Goal: Information Seeking & Learning: Learn about a topic

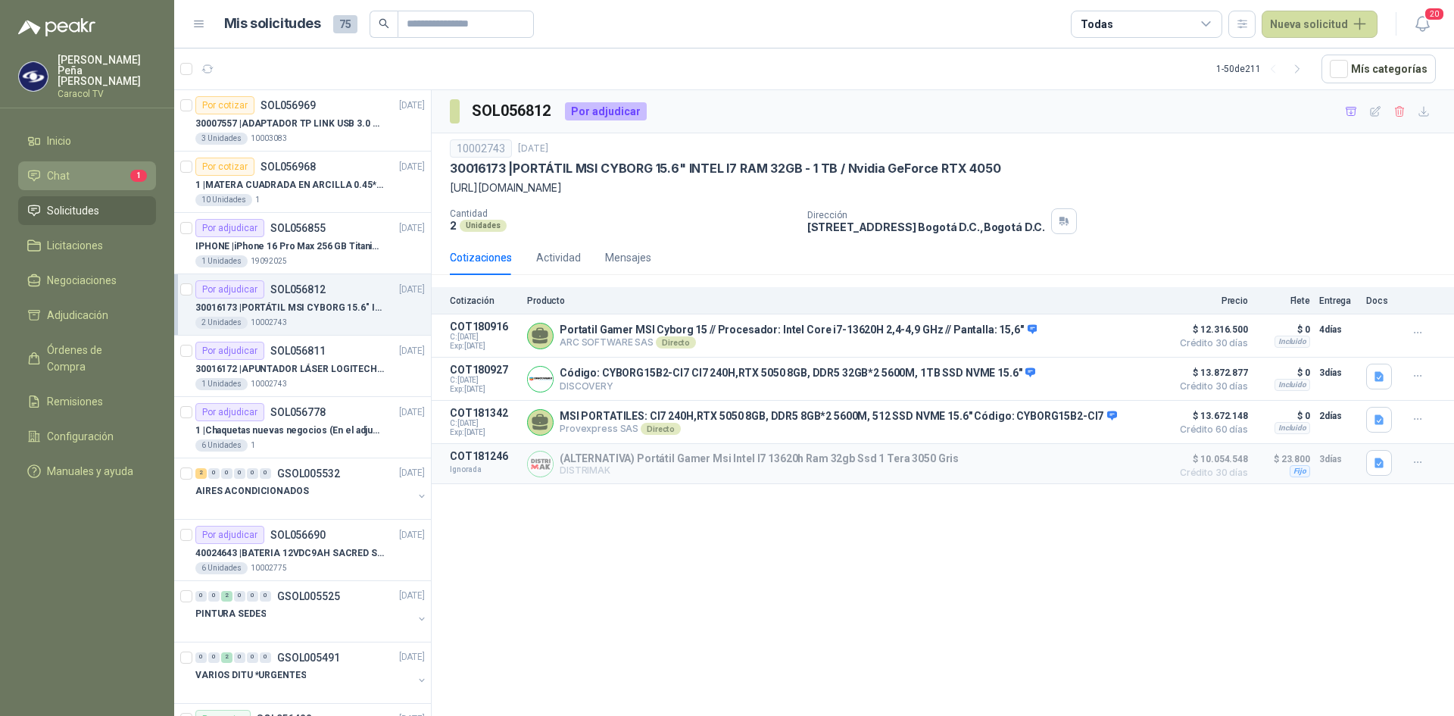
click at [118, 176] on link "Chat 1" at bounding box center [87, 175] width 138 height 29
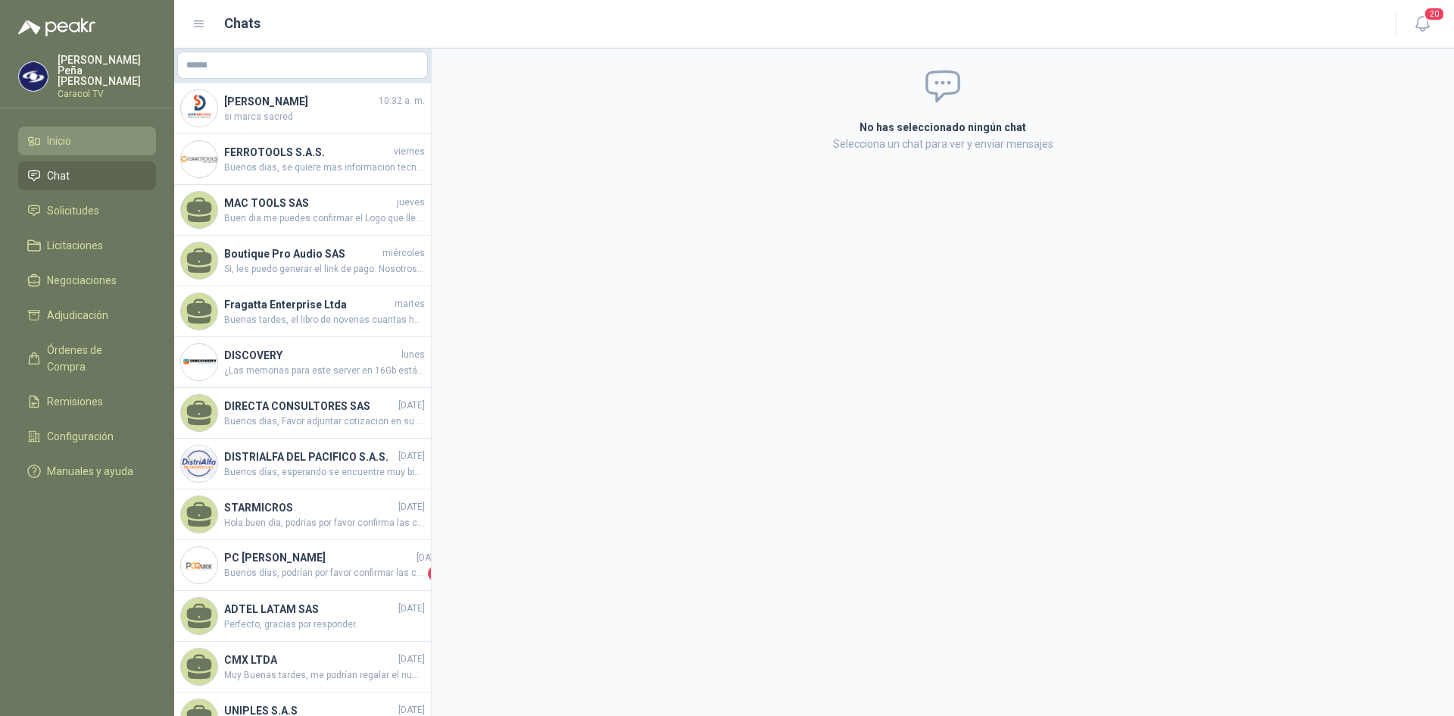
click at [58, 133] on span "Inicio" at bounding box center [59, 141] width 24 height 17
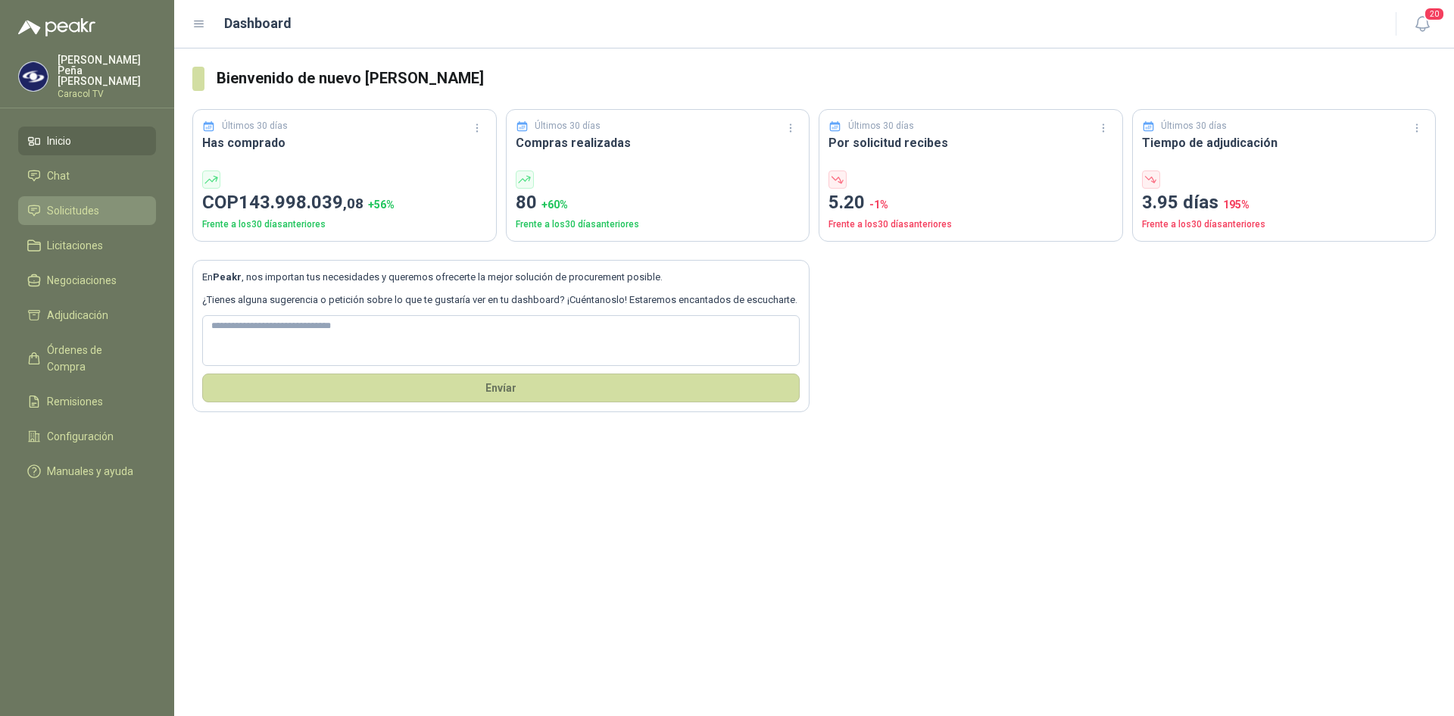
click at [69, 207] on span "Solicitudes" at bounding box center [73, 210] width 52 height 17
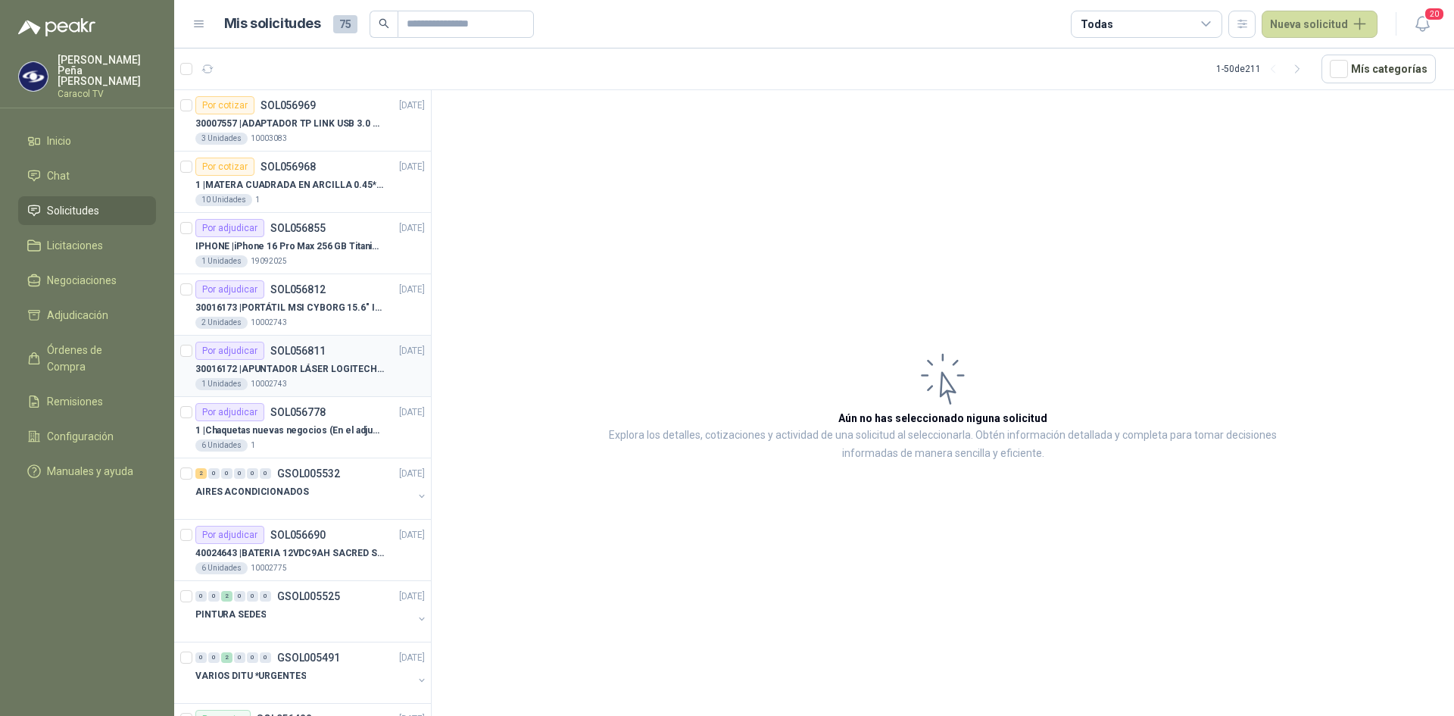
click at [318, 368] on p "30016172 | APUNTADOR LÁSER LOGITECH R400" at bounding box center [289, 369] width 189 height 14
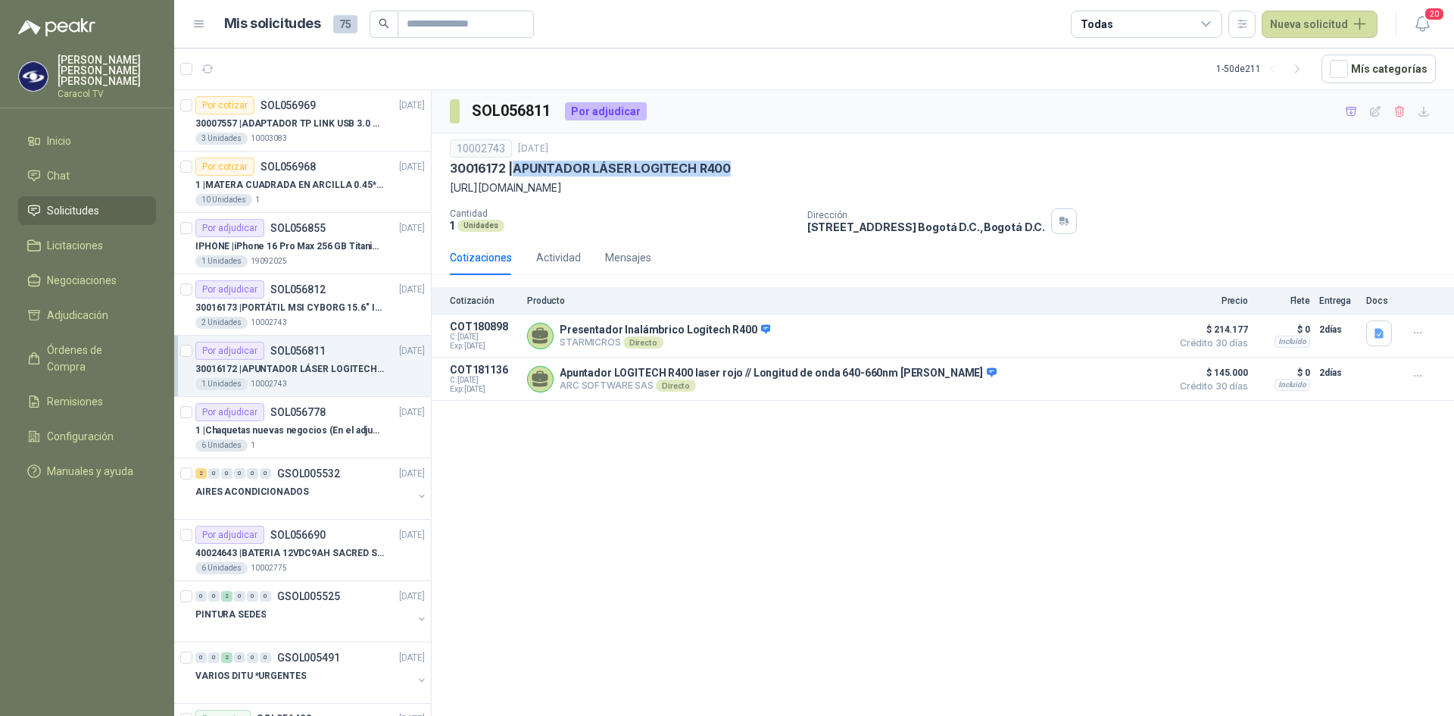
drag, startPoint x: 519, startPoint y: 166, endPoint x: 739, endPoint y: 166, distance: 220.4
click at [739, 166] on div "30016172 | APUNTADOR LÁSER LOGITECH R400" at bounding box center [943, 169] width 986 height 16
copy p "APUNTADOR LÁSER LOGITECH R400"
click at [305, 306] on p "30016173 | PORTÁTIL MSI CYBORG 15.6" INTEL I7 RAM 32GB - 1 TB / Nvidia GeForce …" at bounding box center [289, 308] width 189 height 14
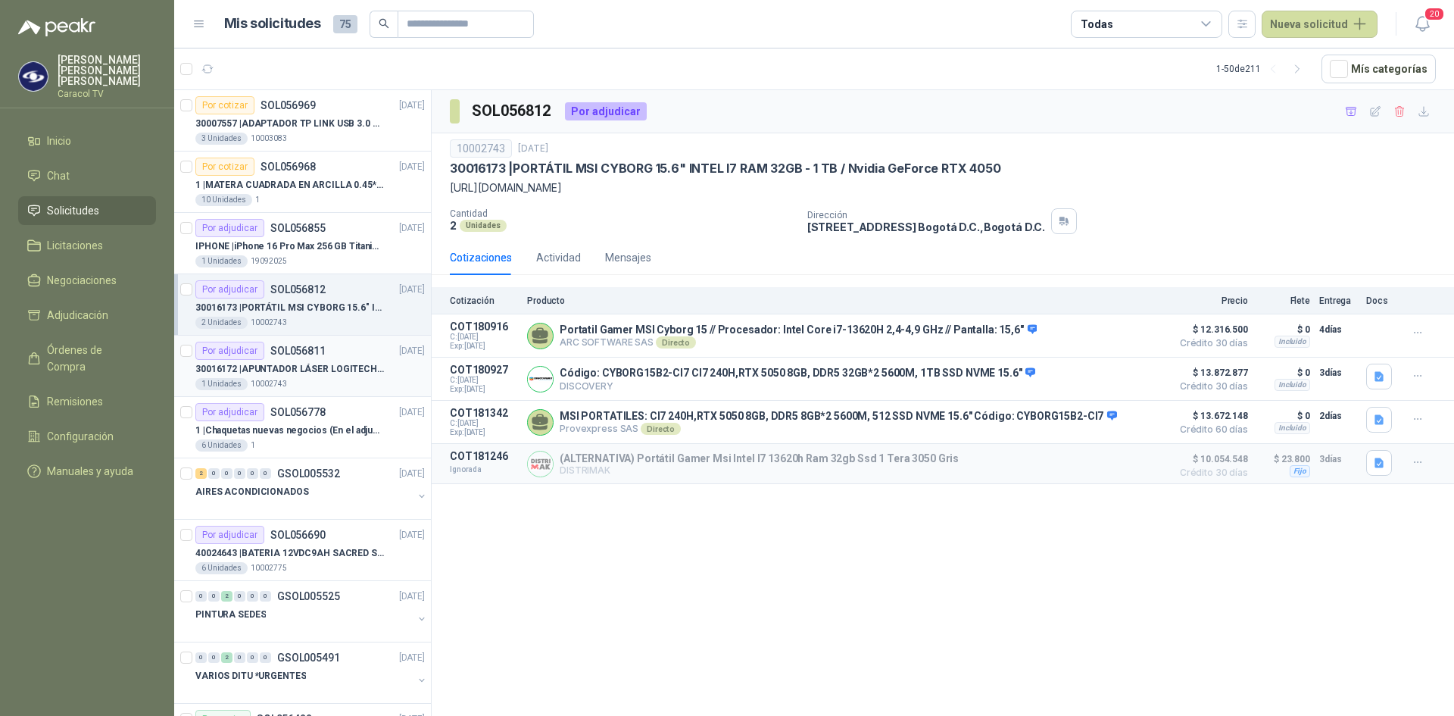
click at [334, 374] on p "30016172 | APUNTADOR LÁSER LOGITECH R400" at bounding box center [289, 369] width 189 height 14
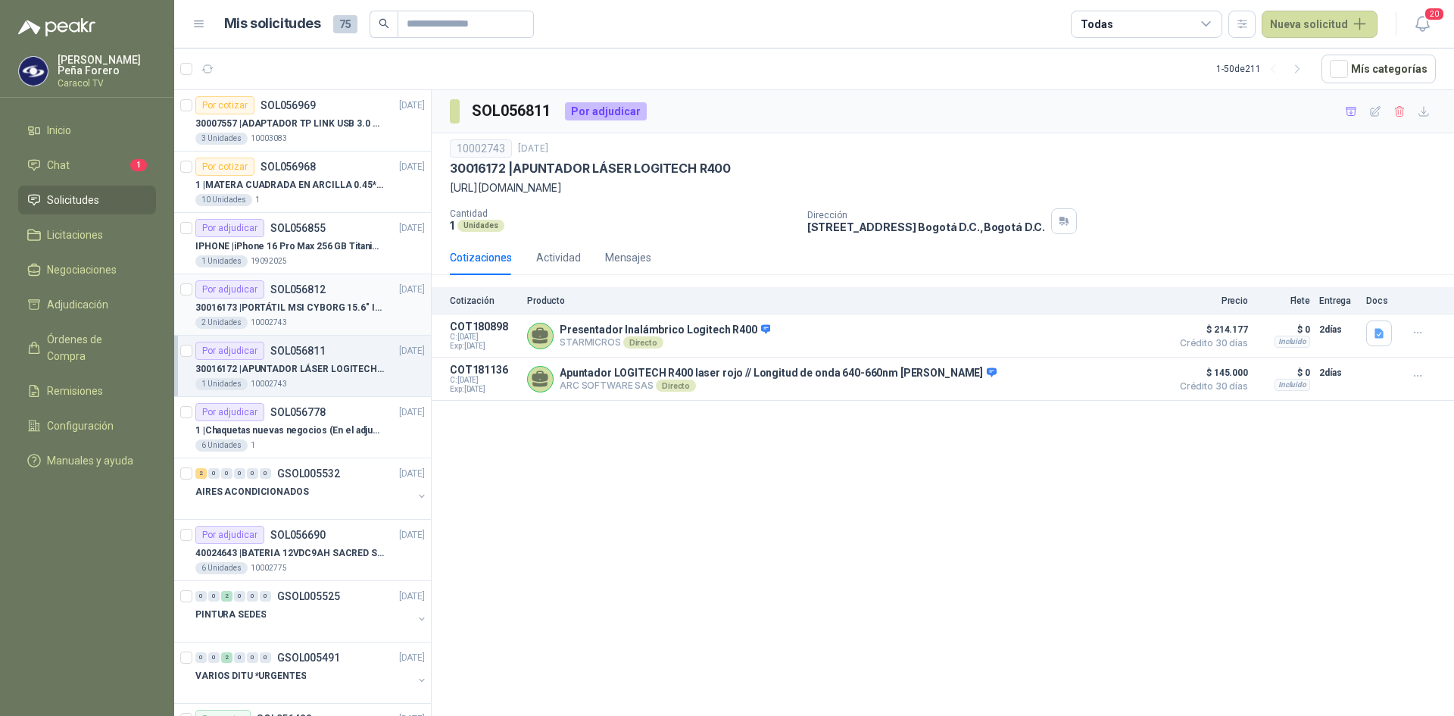
click at [317, 304] on p "30016173 | PORTÁTIL MSI CYBORG 15.6" INTEL I7 RAM 32GB - 1 TB / Nvidia GeForce …" at bounding box center [289, 308] width 189 height 14
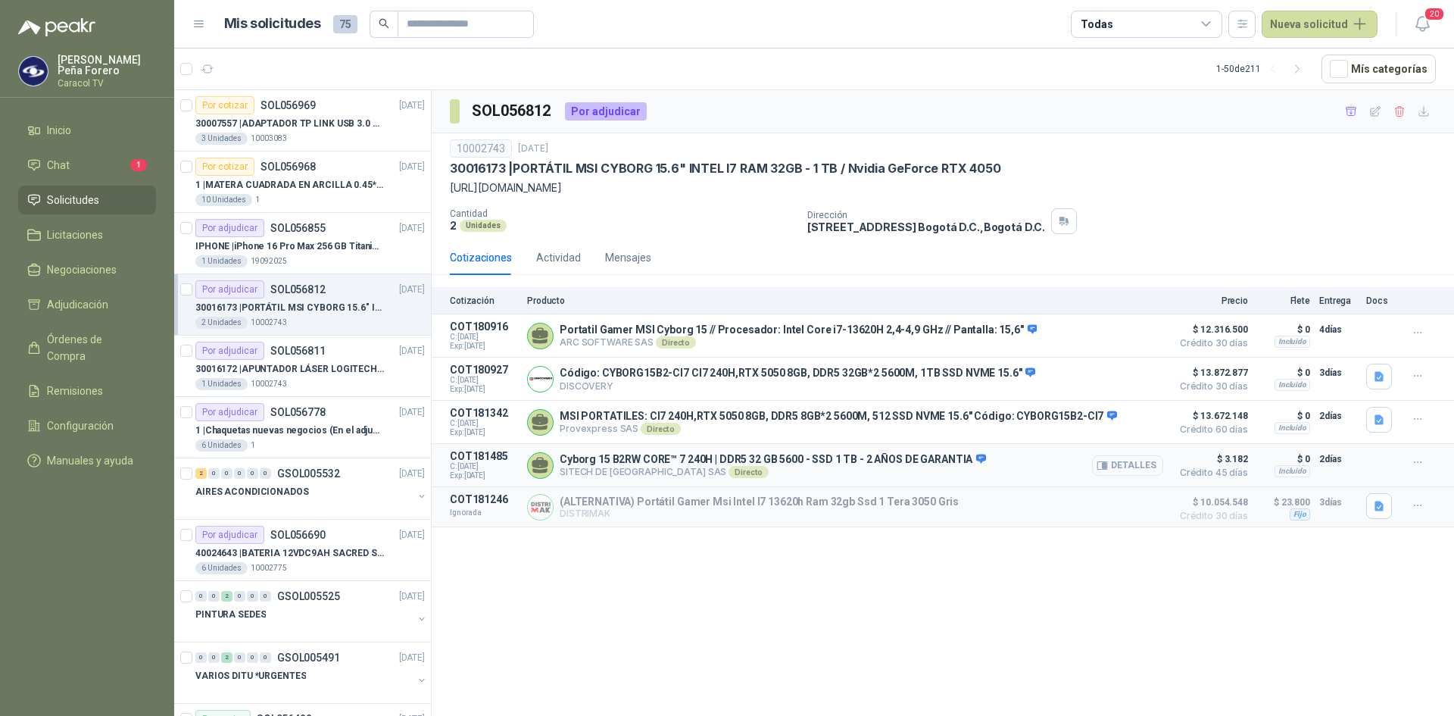
click at [1132, 476] on button "Detalles" at bounding box center [1127, 465] width 71 height 20
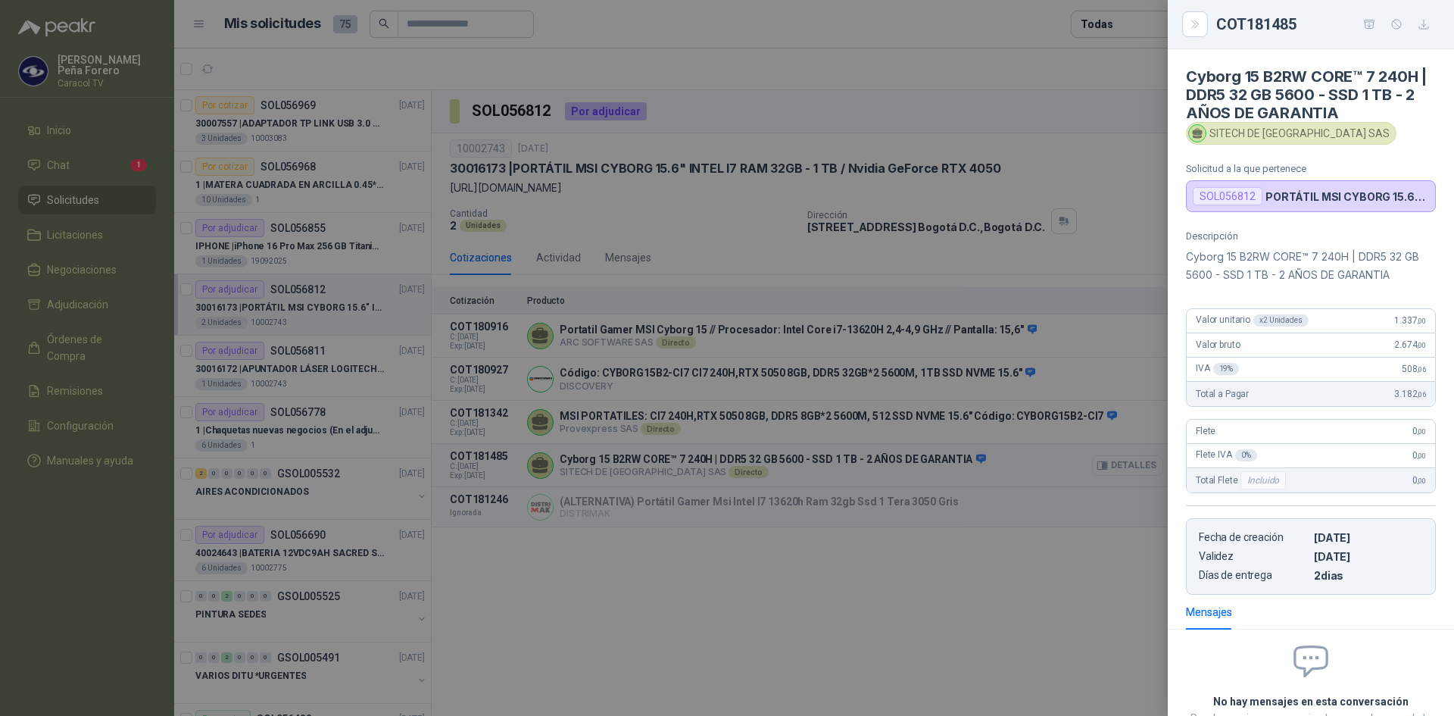
scroll to position [123, 0]
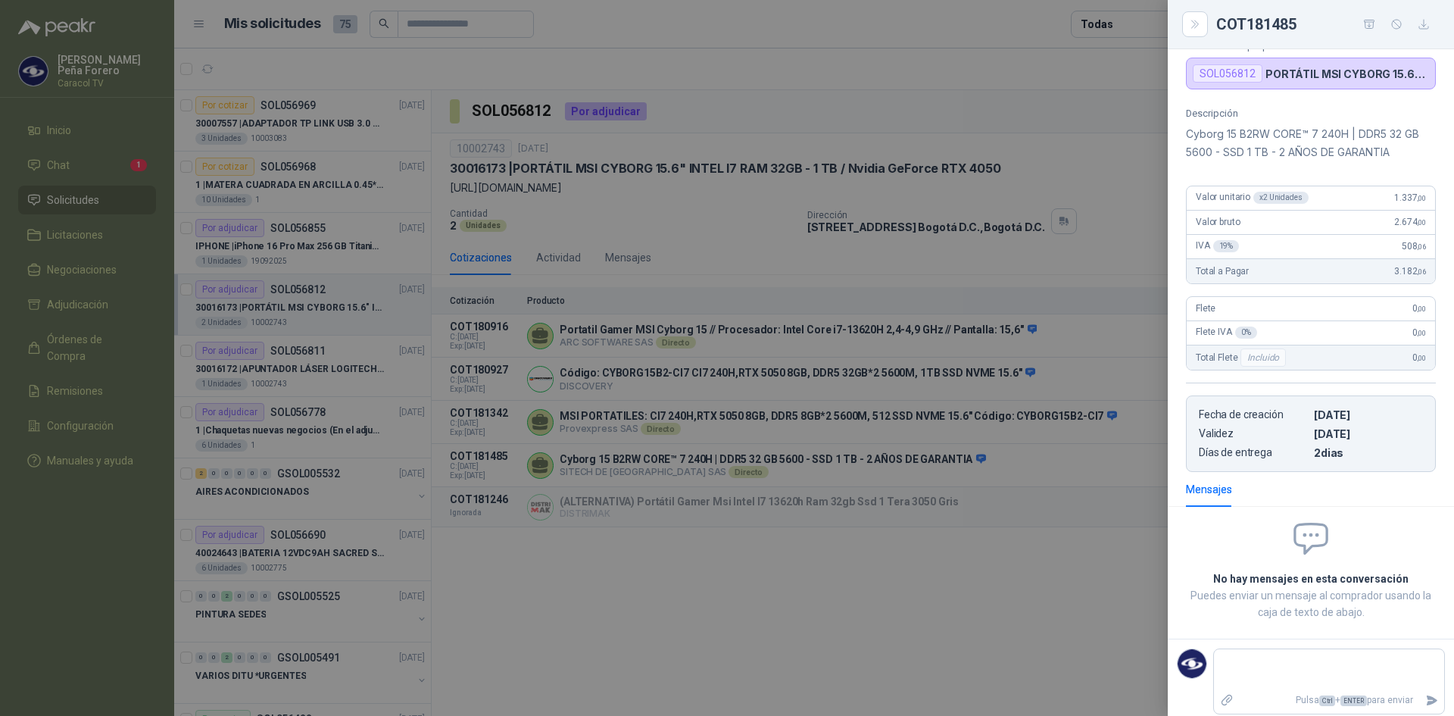
click at [812, 586] on div at bounding box center [727, 358] width 1454 height 716
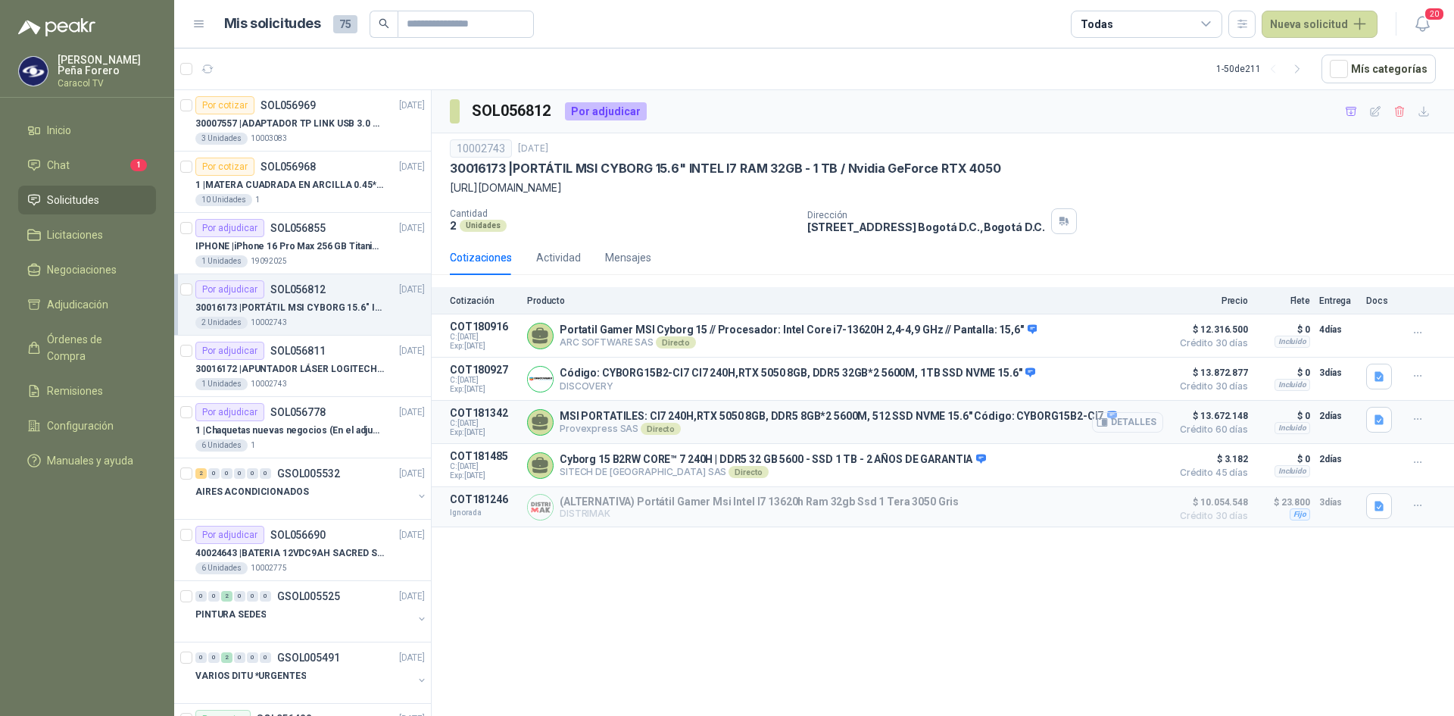
click at [1138, 432] on button "Detalles" at bounding box center [1127, 422] width 71 height 20
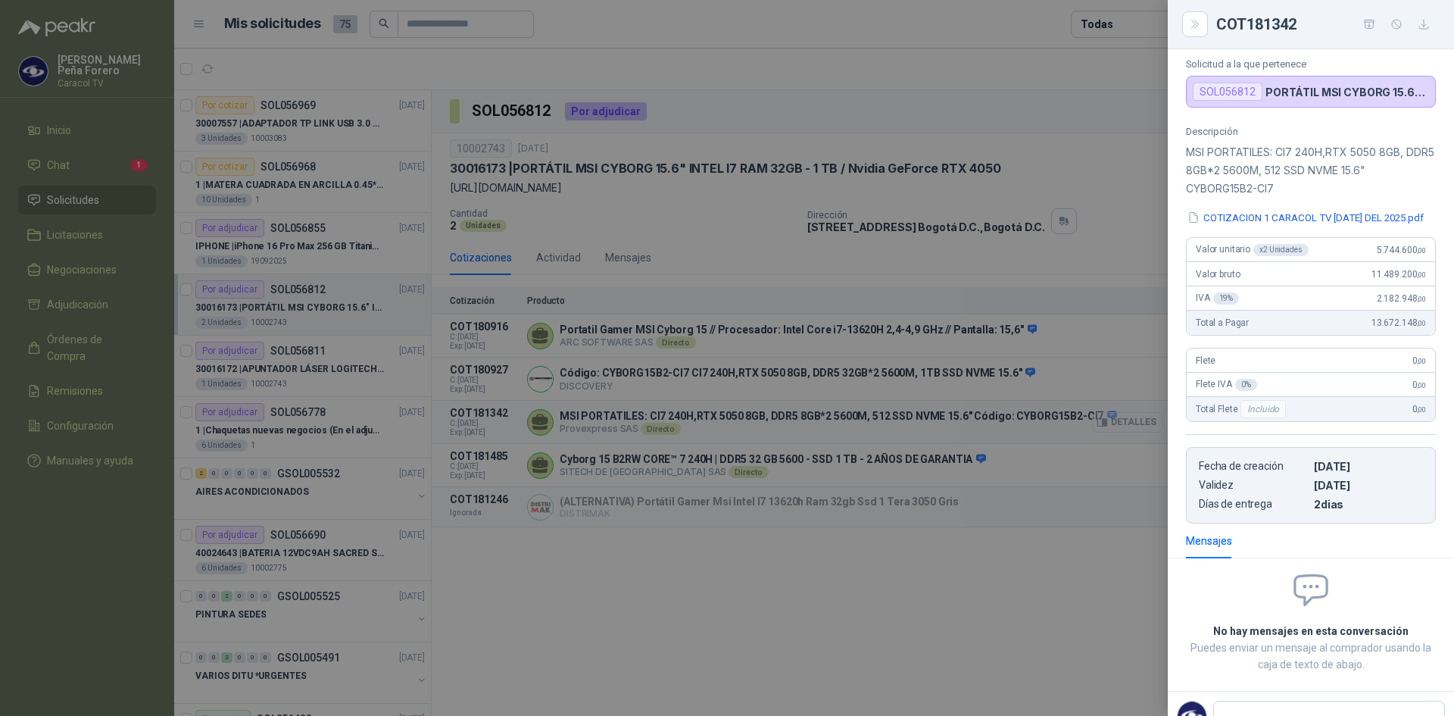
scroll to position [141, 0]
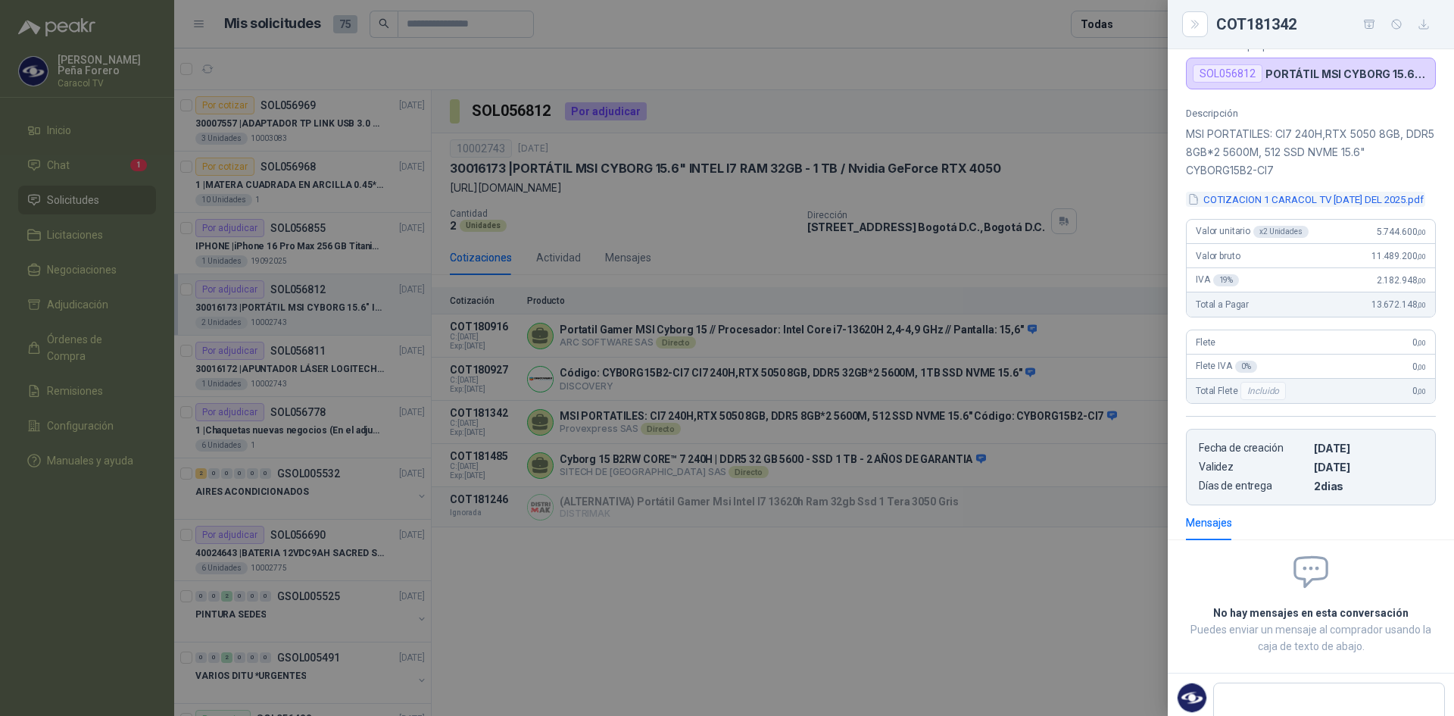
click at [1308, 208] on button "COTIZACION 1 CARACOL TV SEP 22 DEL 2025.pdf" at bounding box center [1305, 200] width 239 height 16
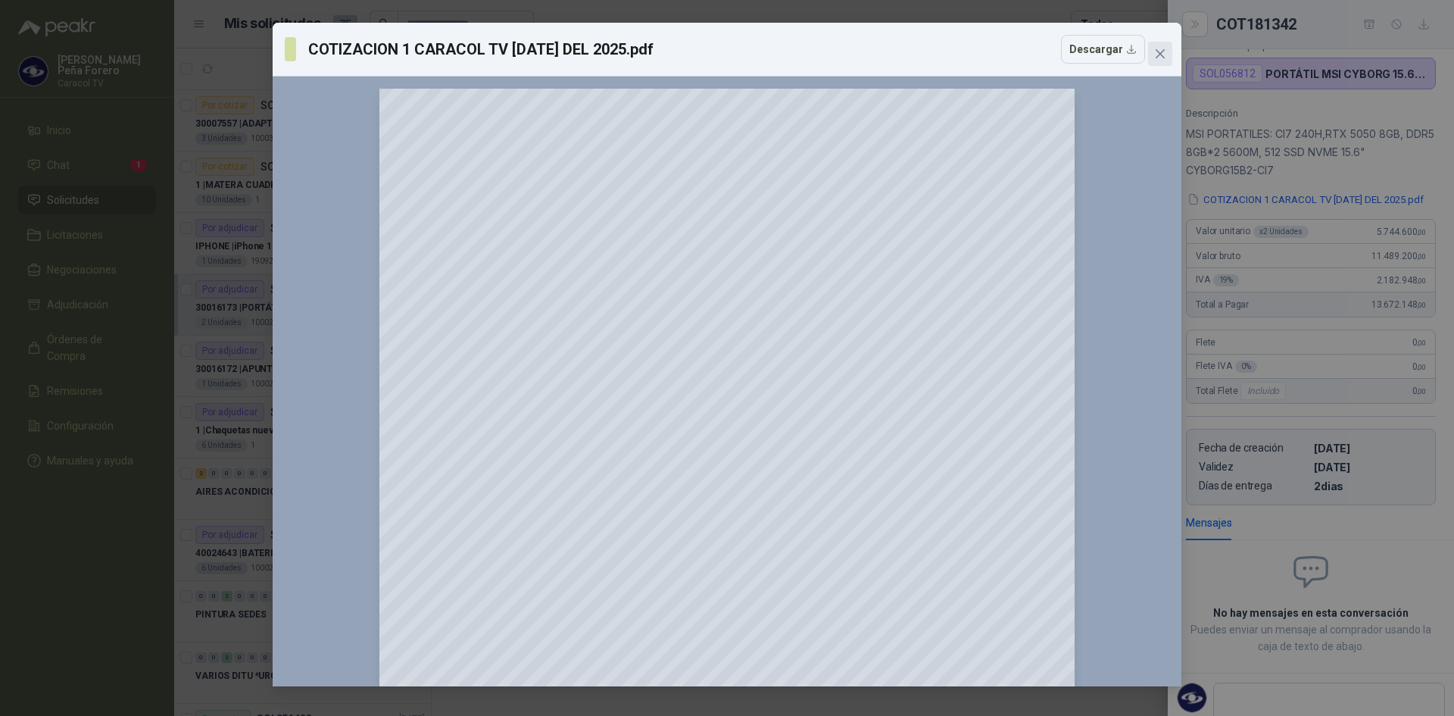
click at [1156, 52] on icon "close" at bounding box center [1160, 54] width 12 height 12
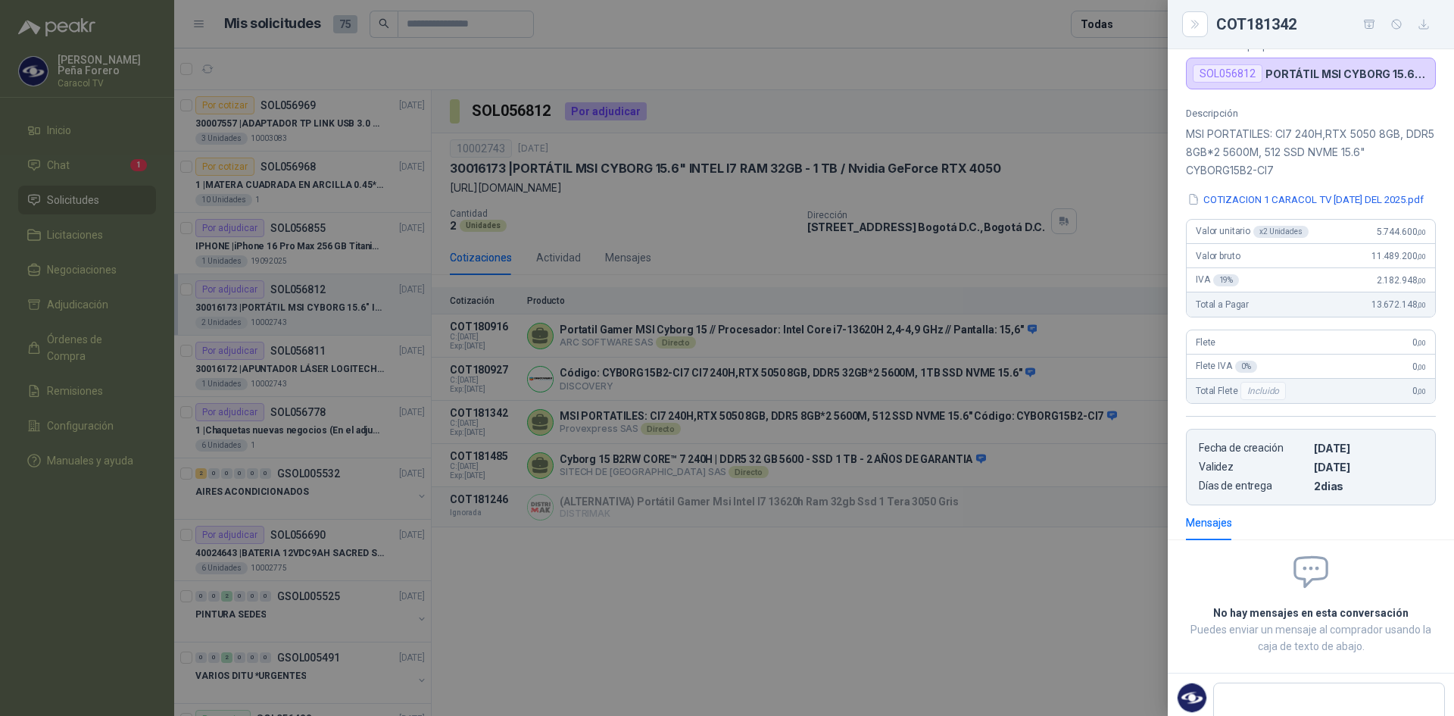
click at [810, 355] on div at bounding box center [727, 358] width 1454 height 716
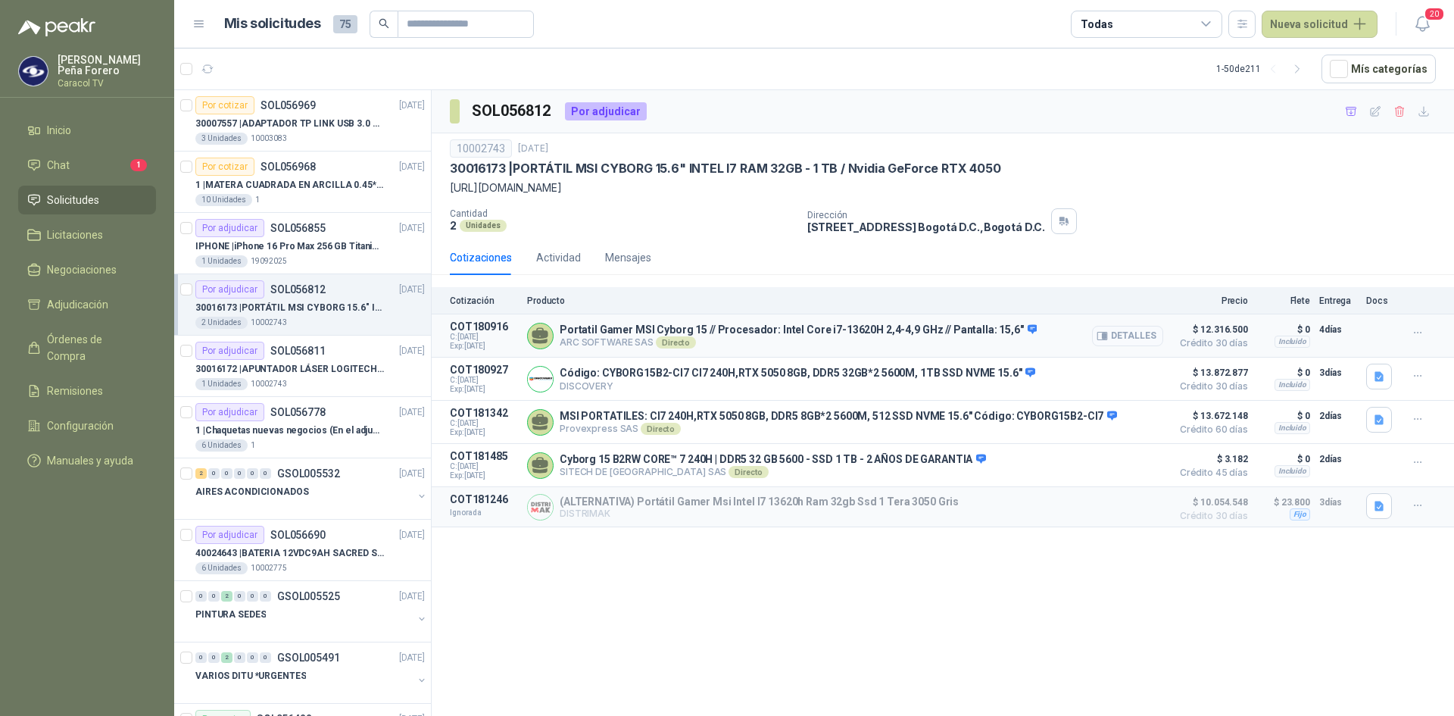
click at [1141, 346] on button "Detalles" at bounding box center [1127, 336] width 71 height 20
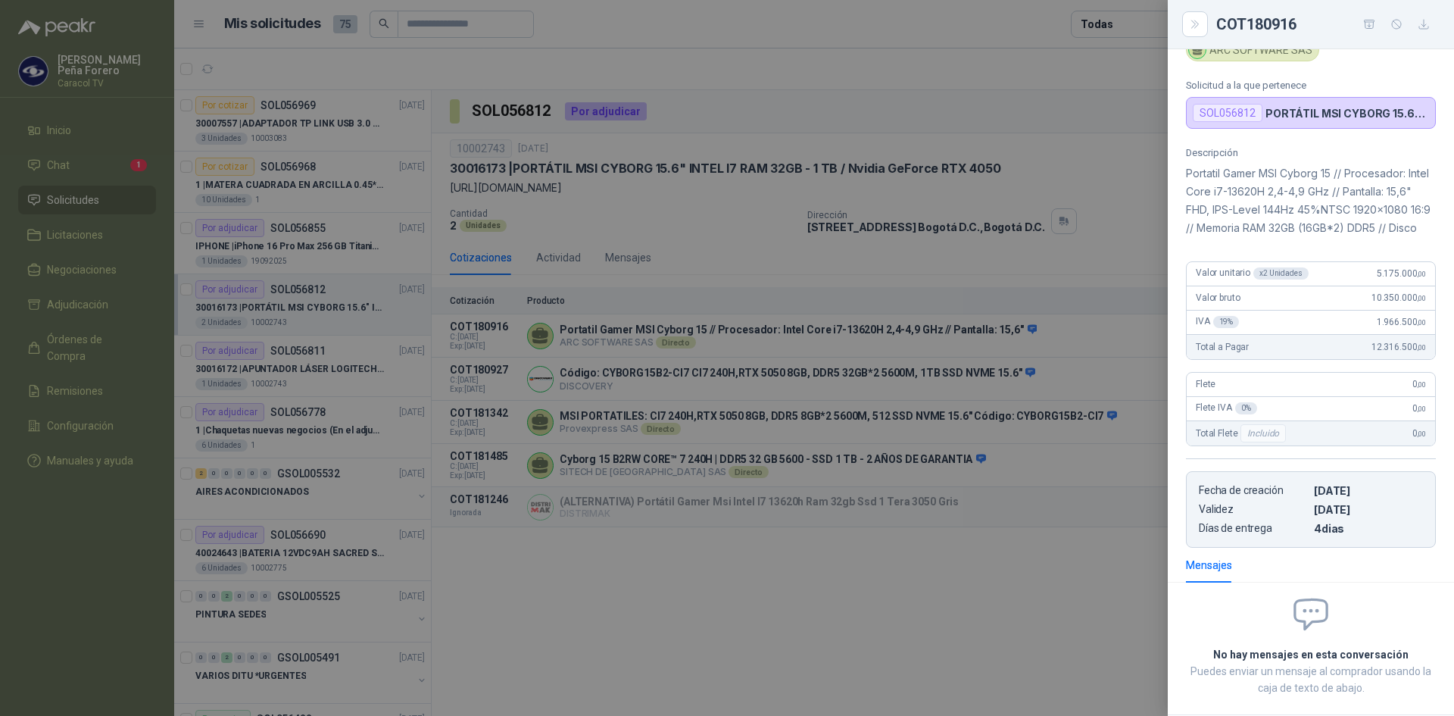
scroll to position [0, 0]
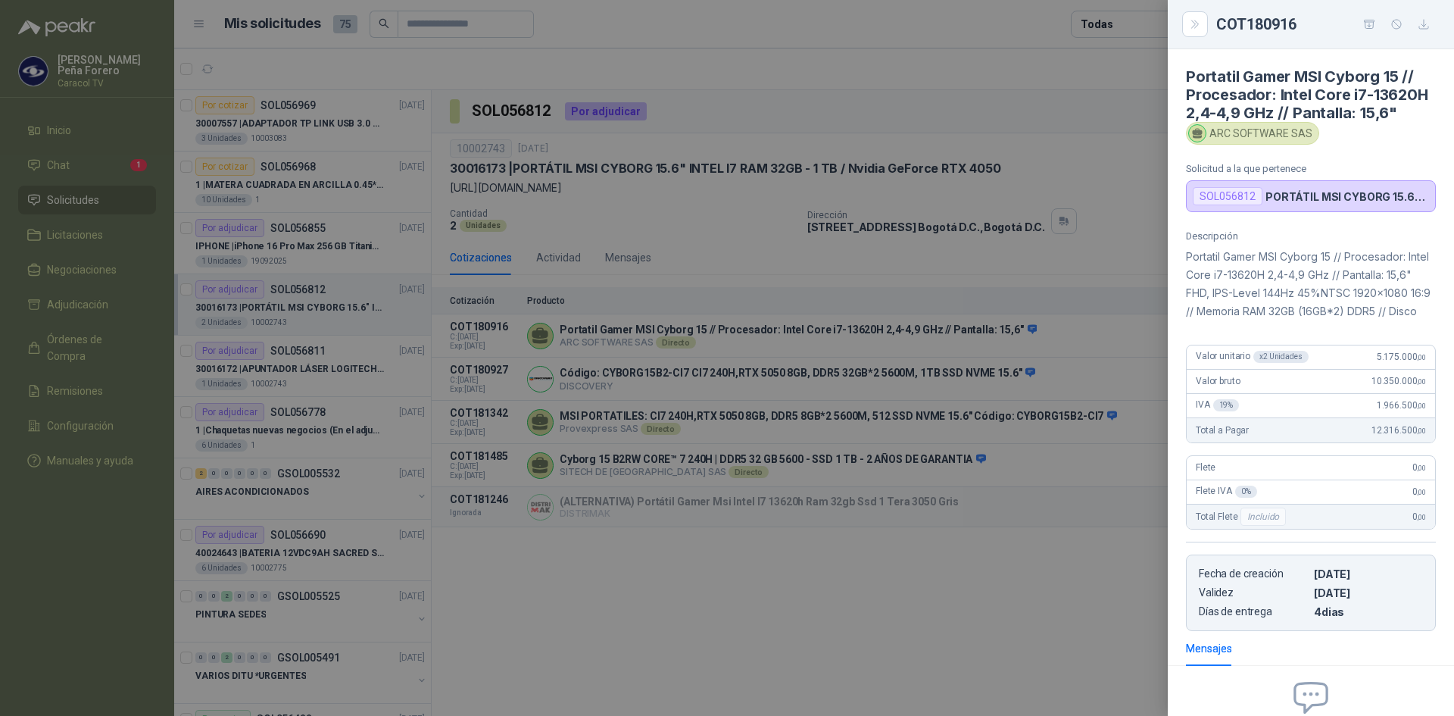
click at [855, 584] on div at bounding box center [727, 358] width 1454 height 716
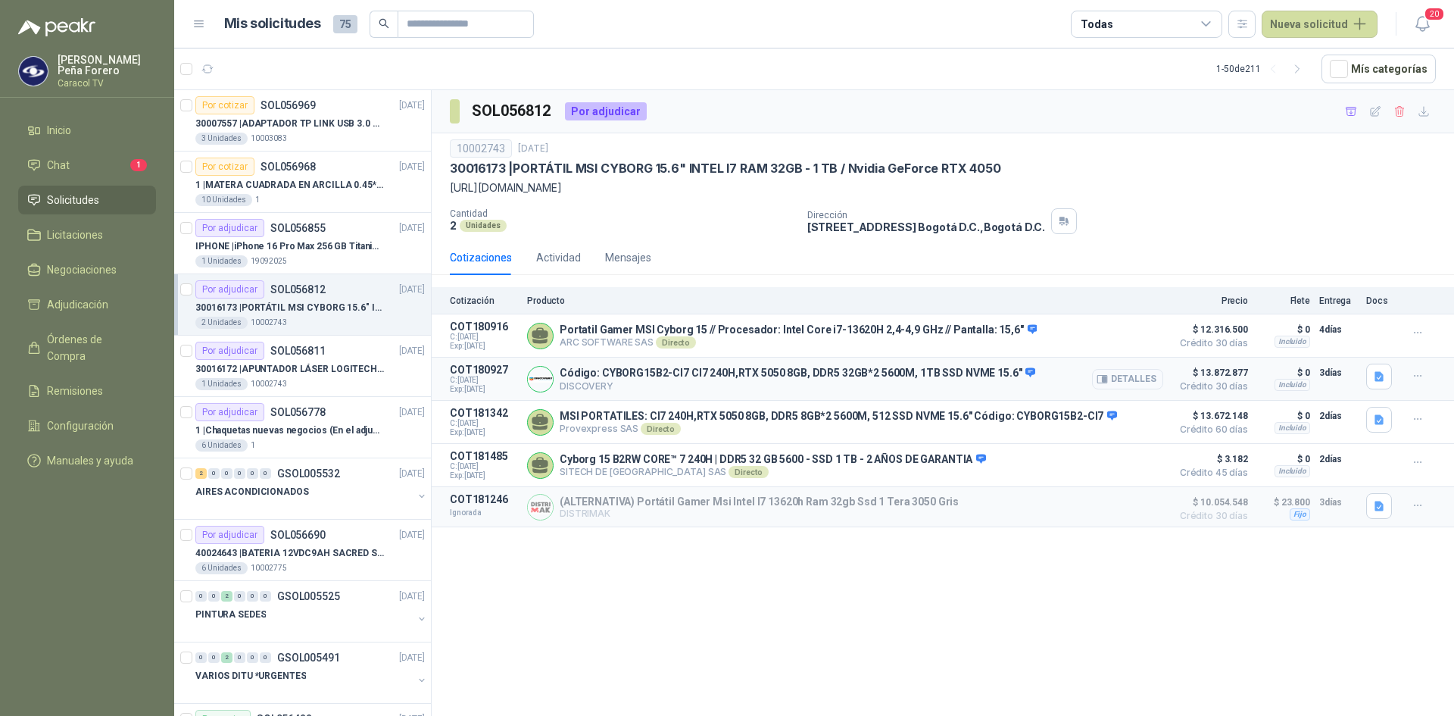
click at [1143, 389] on button "Detalles" at bounding box center [1127, 379] width 71 height 20
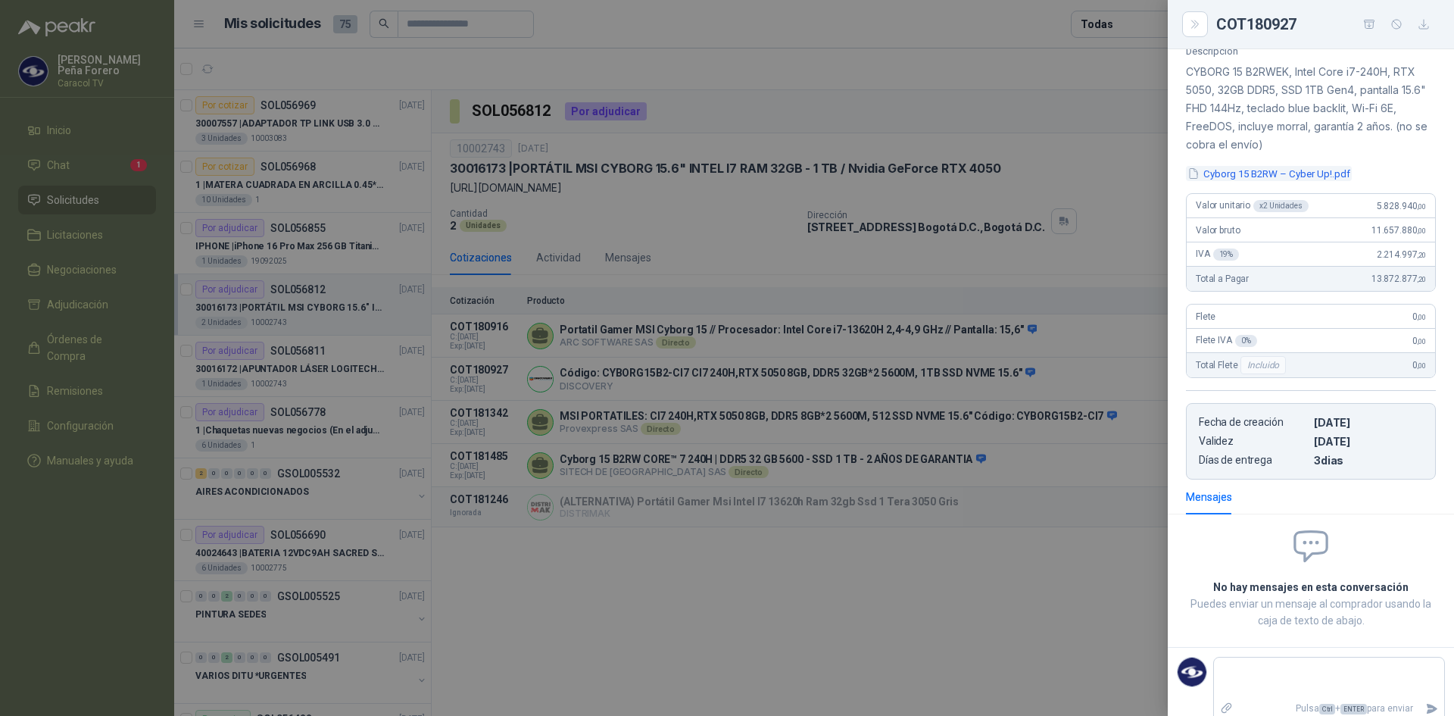
click at [1297, 173] on button "Cyborg 15 B2RW – Cyber Up!.pdf" at bounding box center [1269, 174] width 166 height 16
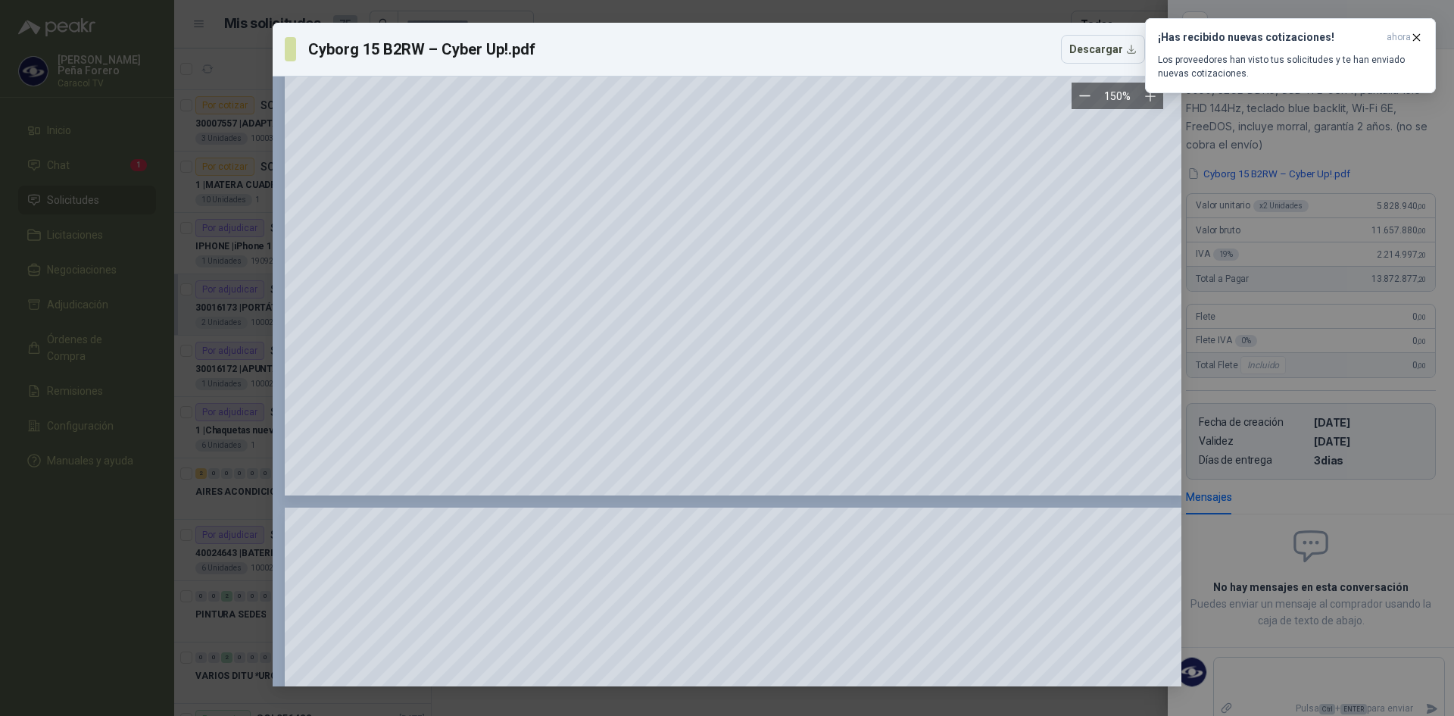
scroll to position [0, 0]
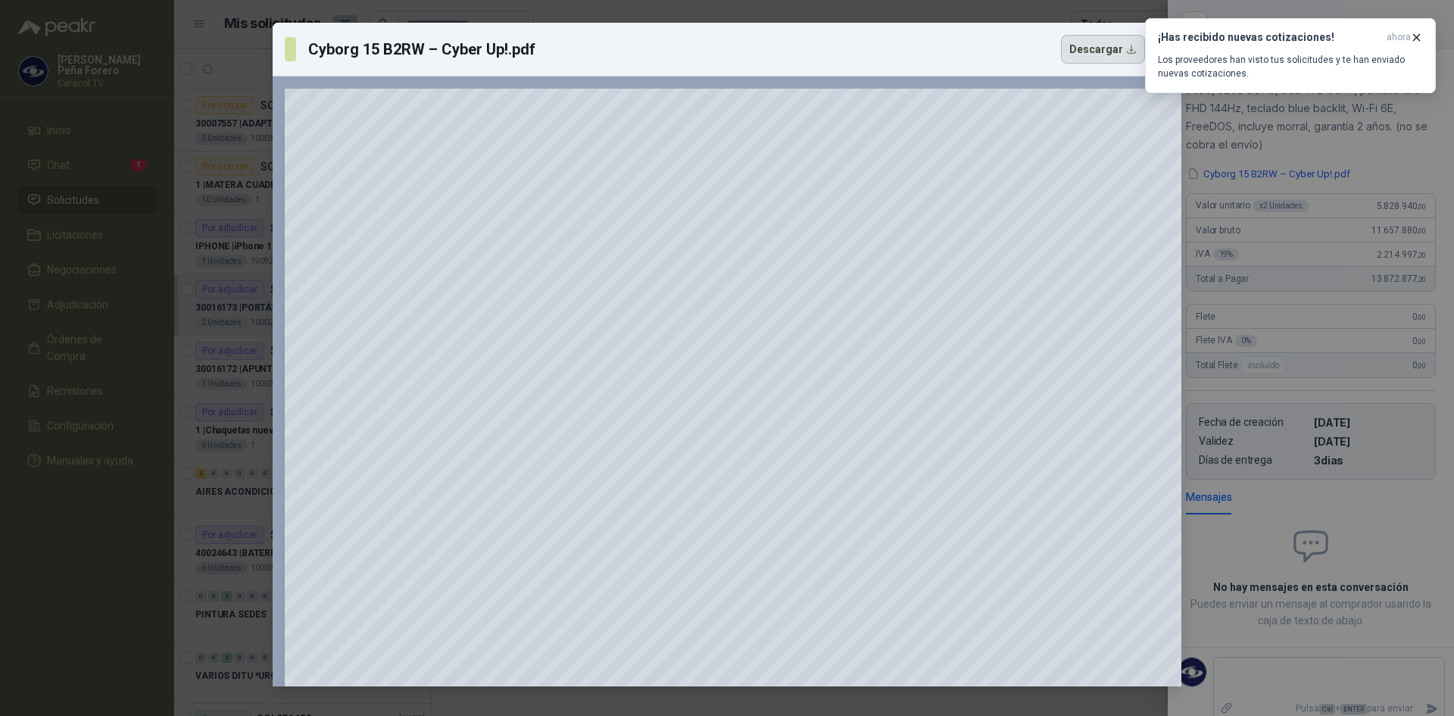
click at [1085, 48] on button "Descargar" at bounding box center [1103, 49] width 84 height 29
click at [1416, 30] on button "¡Has recibido nuevas cotizaciones! ahora Los proveedores han visto tus solicitu…" at bounding box center [1290, 55] width 291 height 75
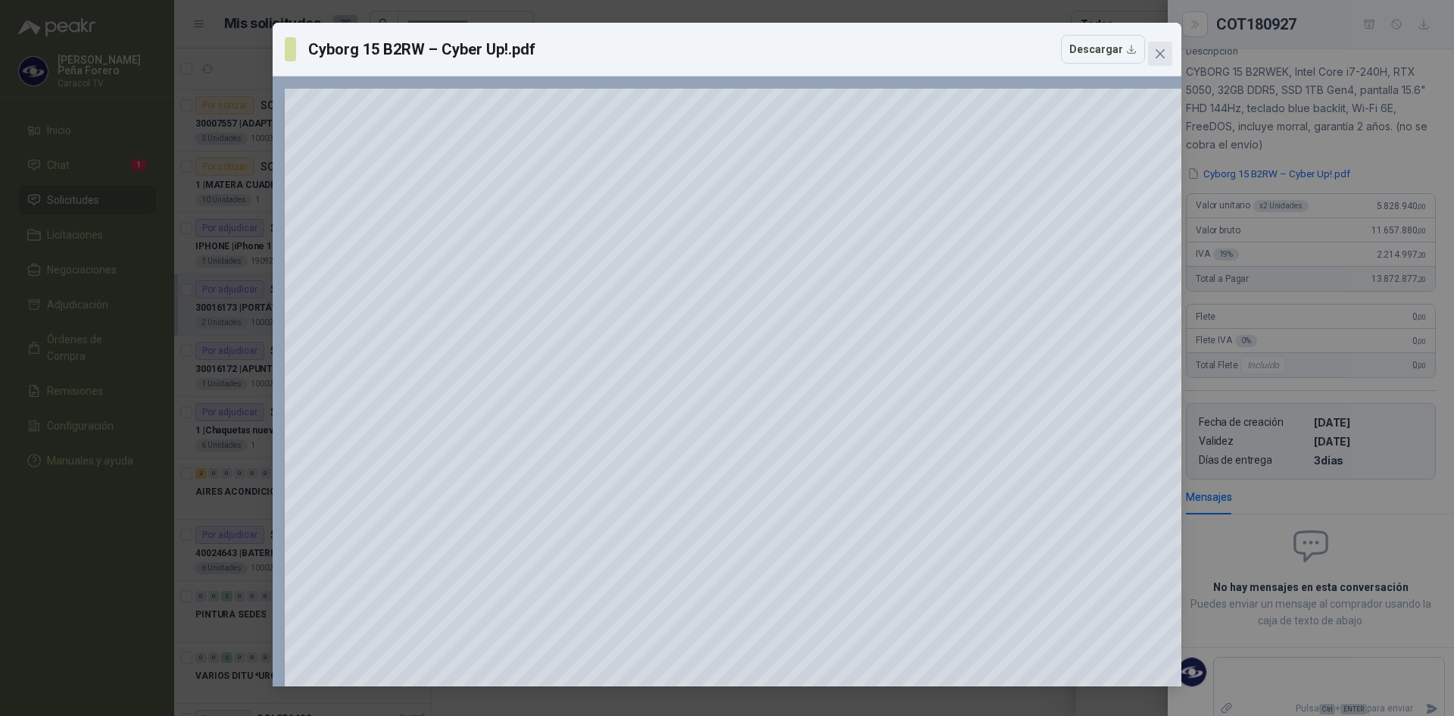
drag, startPoint x: 1175, startPoint y: 53, endPoint x: 1164, endPoint y: 60, distance: 12.6
click at [1169, 59] on div "Cyborg 15 B2RW – Cyber Up!.pdf Descargar 150 %" at bounding box center [727, 355] width 909 height 664
click at [1164, 57] on icon "close" at bounding box center [1160, 53] width 9 height 9
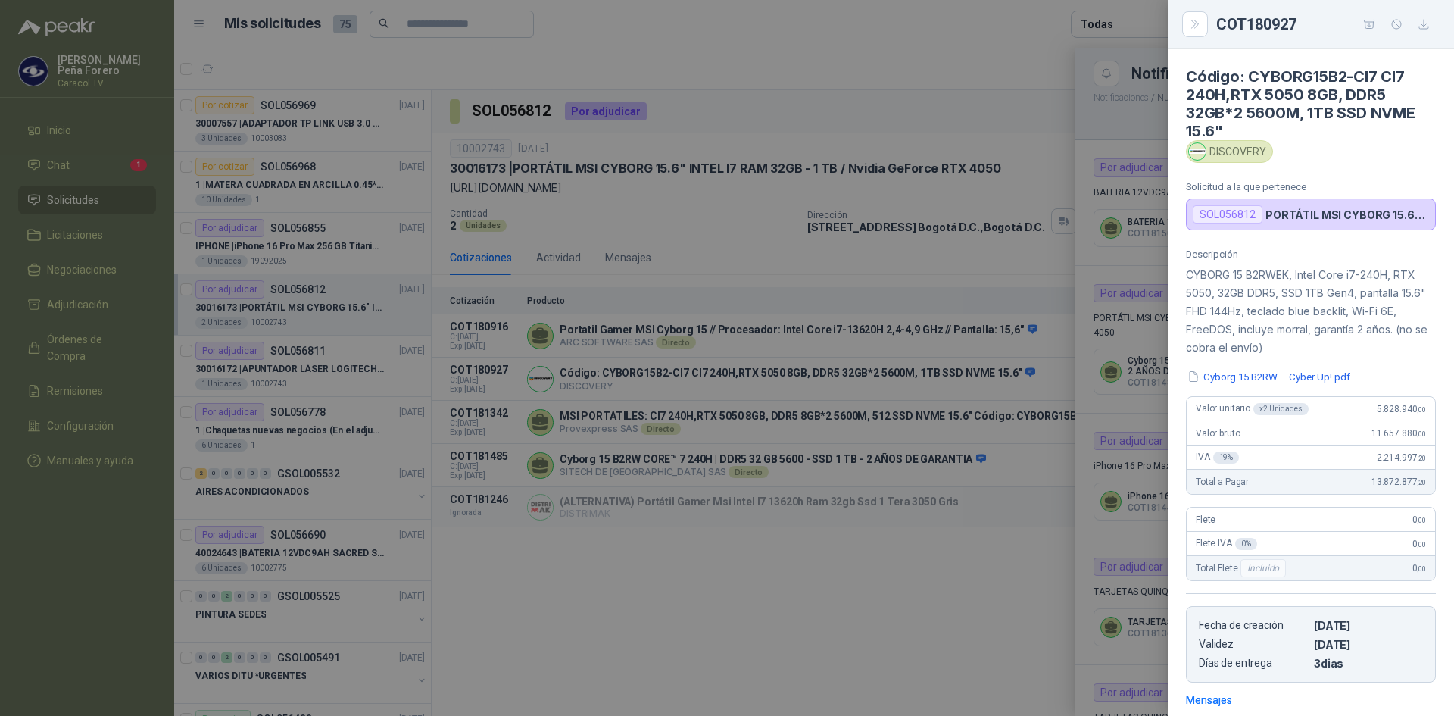
click at [833, 82] on div at bounding box center [727, 358] width 1454 height 716
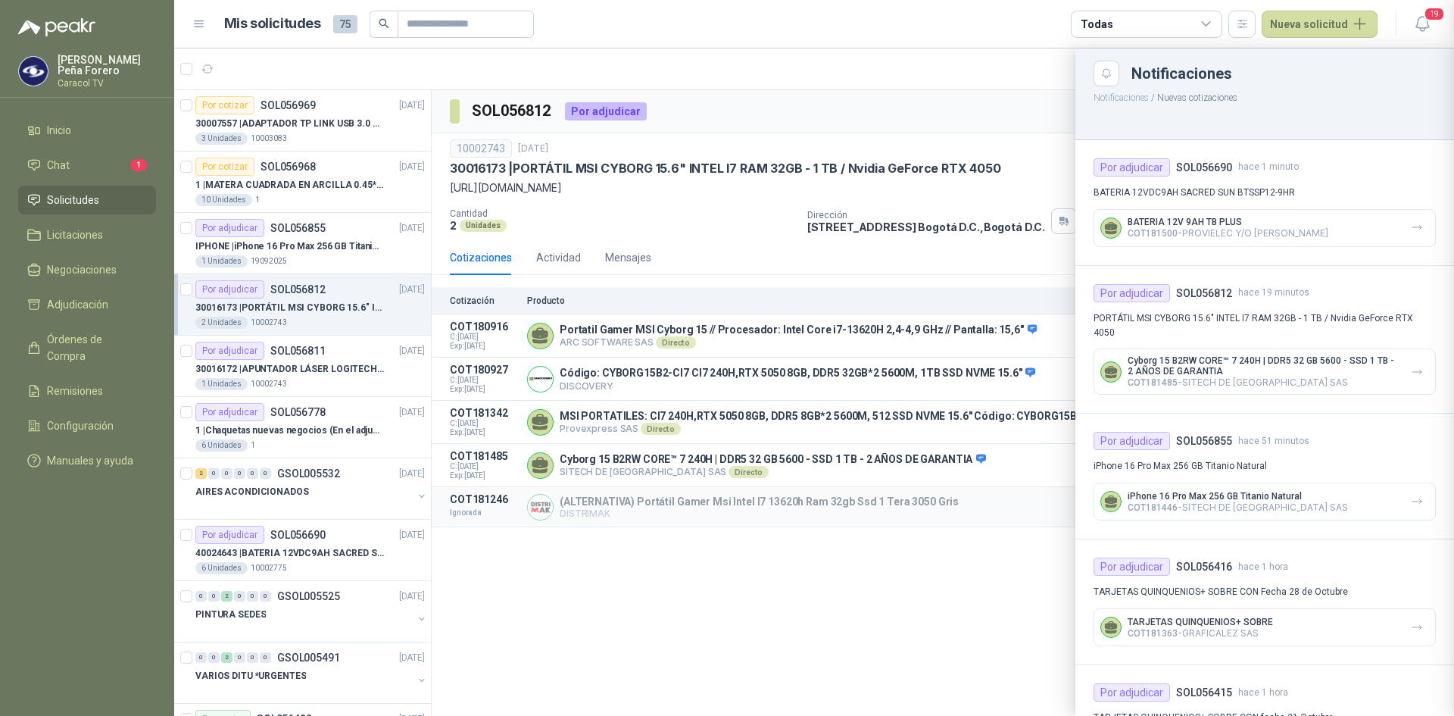
scroll to position [219, 0]
click at [851, 347] on div at bounding box center [814, 381] width 1280 height 667
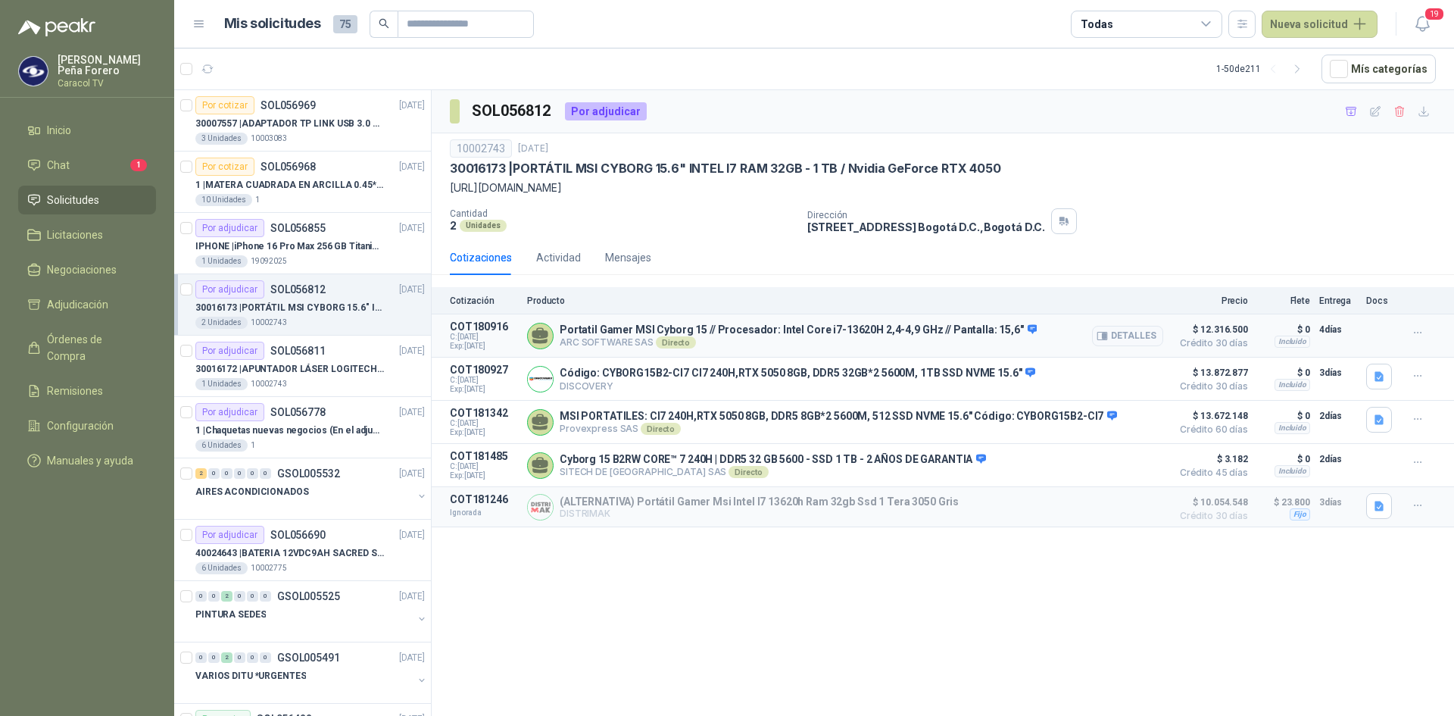
click at [797, 337] on p "Portatil Gamer MSI Cyborg 15 // Procesador: Intel Core i7-13620H 2,4-4,9 GHz //…" at bounding box center [798, 330] width 477 height 14
click at [1130, 346] on button "Detalles" at bounding box center [1127, 336] width 71 height 20
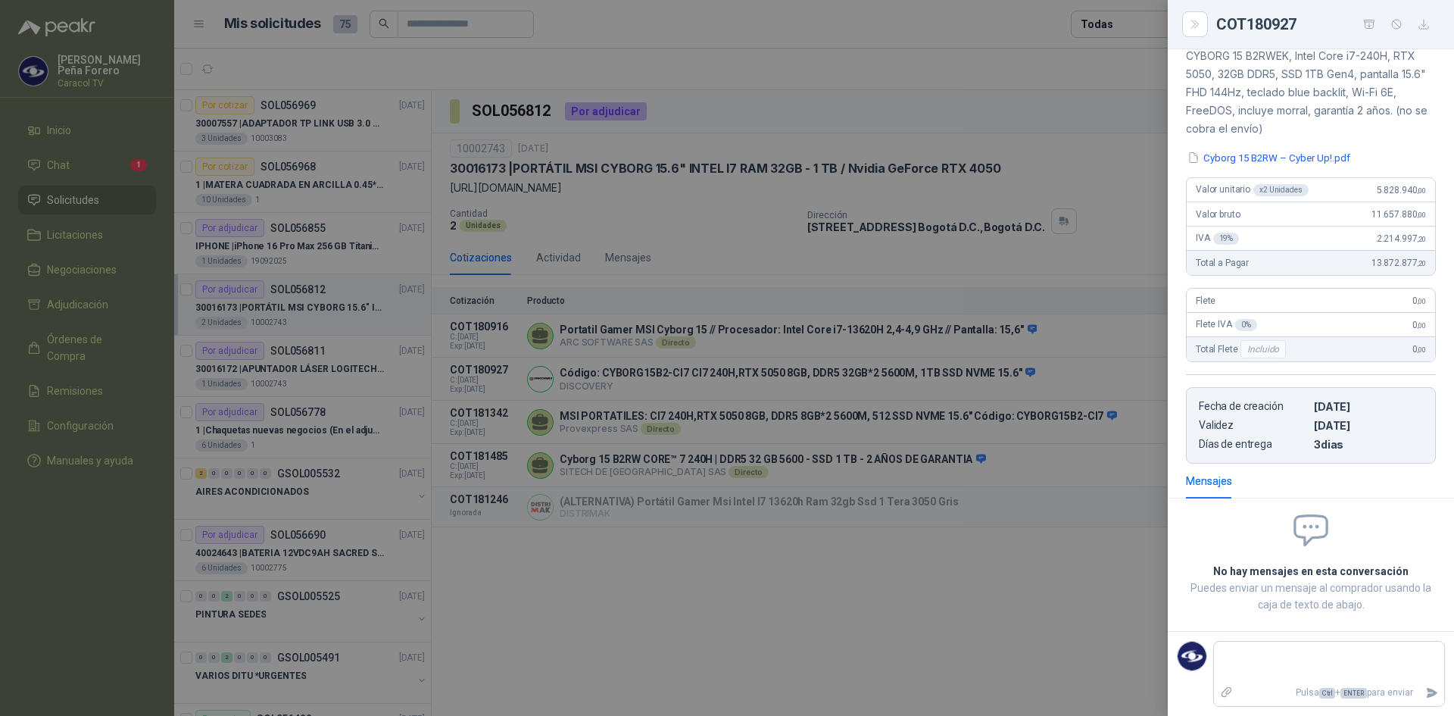
scroll to position [203, 0]
click at [874, 675] on div at bounding box center [727, 358] width 1454 height 716
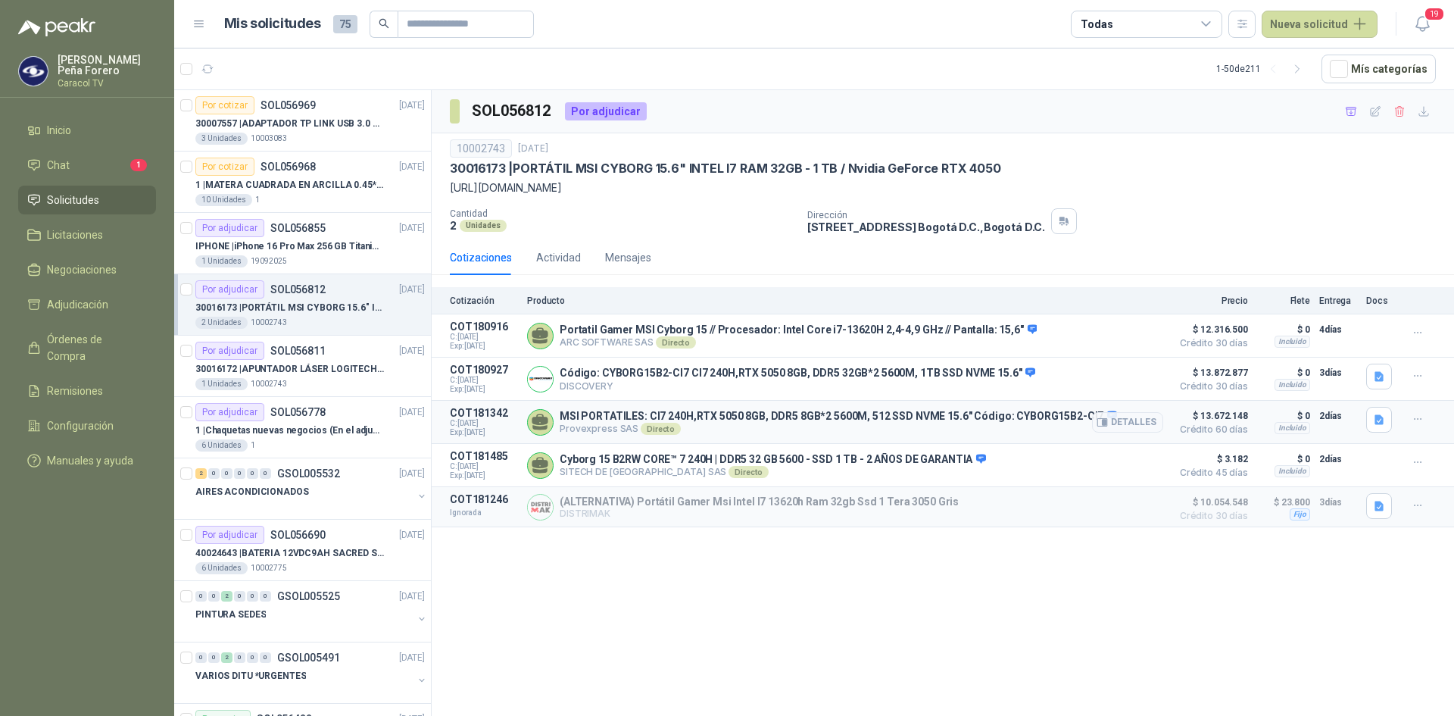
click at [590, 423] on p "MSI PORTATILES: CI7 240H,RTX 5050 8GB, DDR5 8GB*2 5600M, 512 SSD NVME 15.6" Cód…" at bounding box center [838, 417] width 557 height 14
click at [67, 198] on span "Solicitudes" at bounding box center [73, 200] width 52 height 17
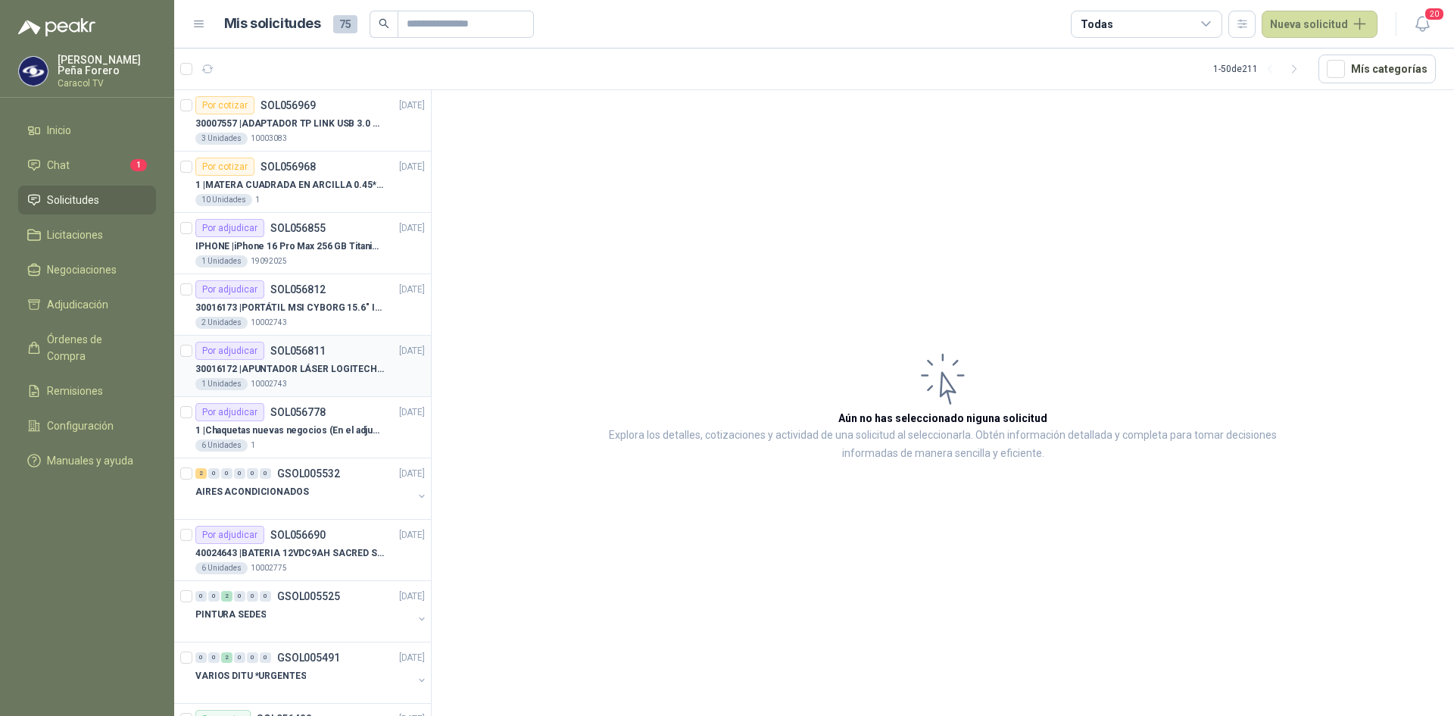
click at [327, 351] on div "Por adjudicar SOL056811 [DATE]" at bounding box center [310, 351] width 230 height 18
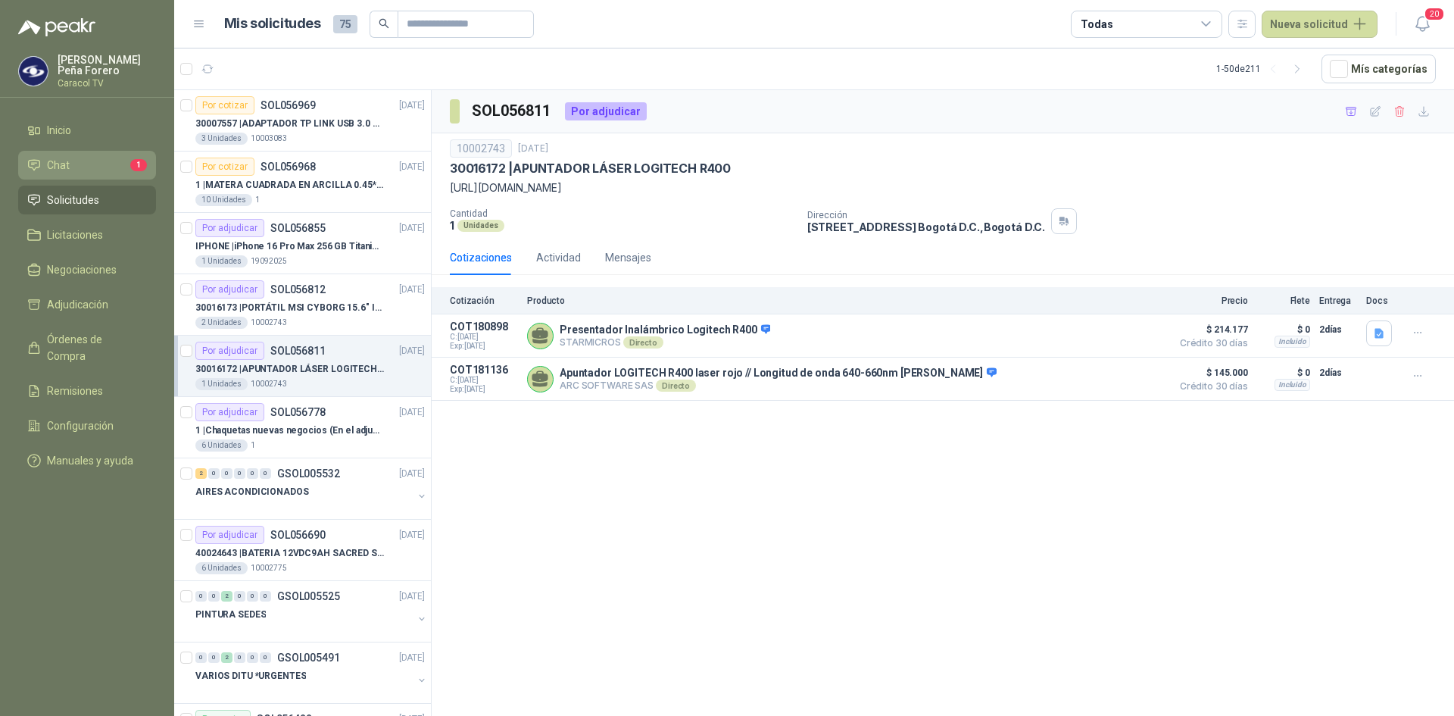
click at [110, 167] on li "Chat 1" at bounding box center [87, 165] width 120 height 17
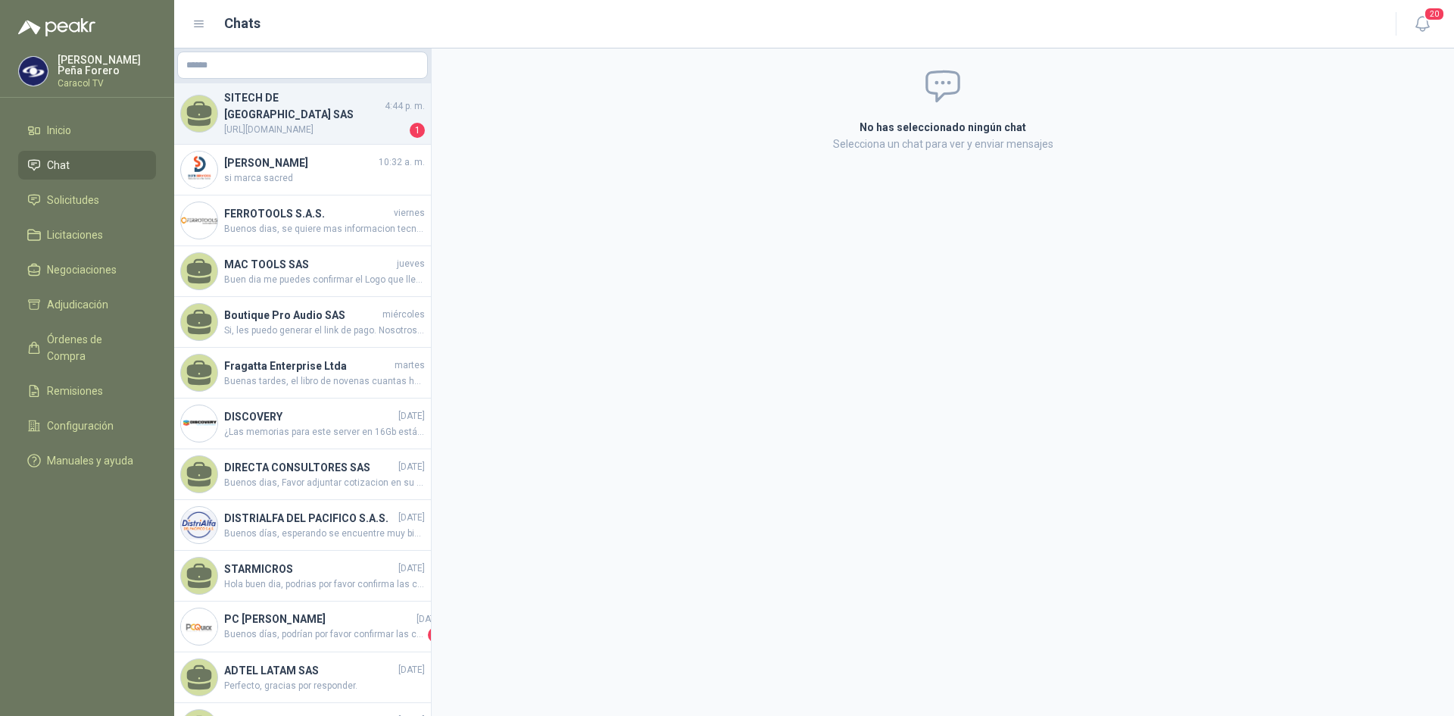
click at [313, 123] on span "[URL][DOMAIN_NAME]" at bounding box center [315, 130] width 183 height 15
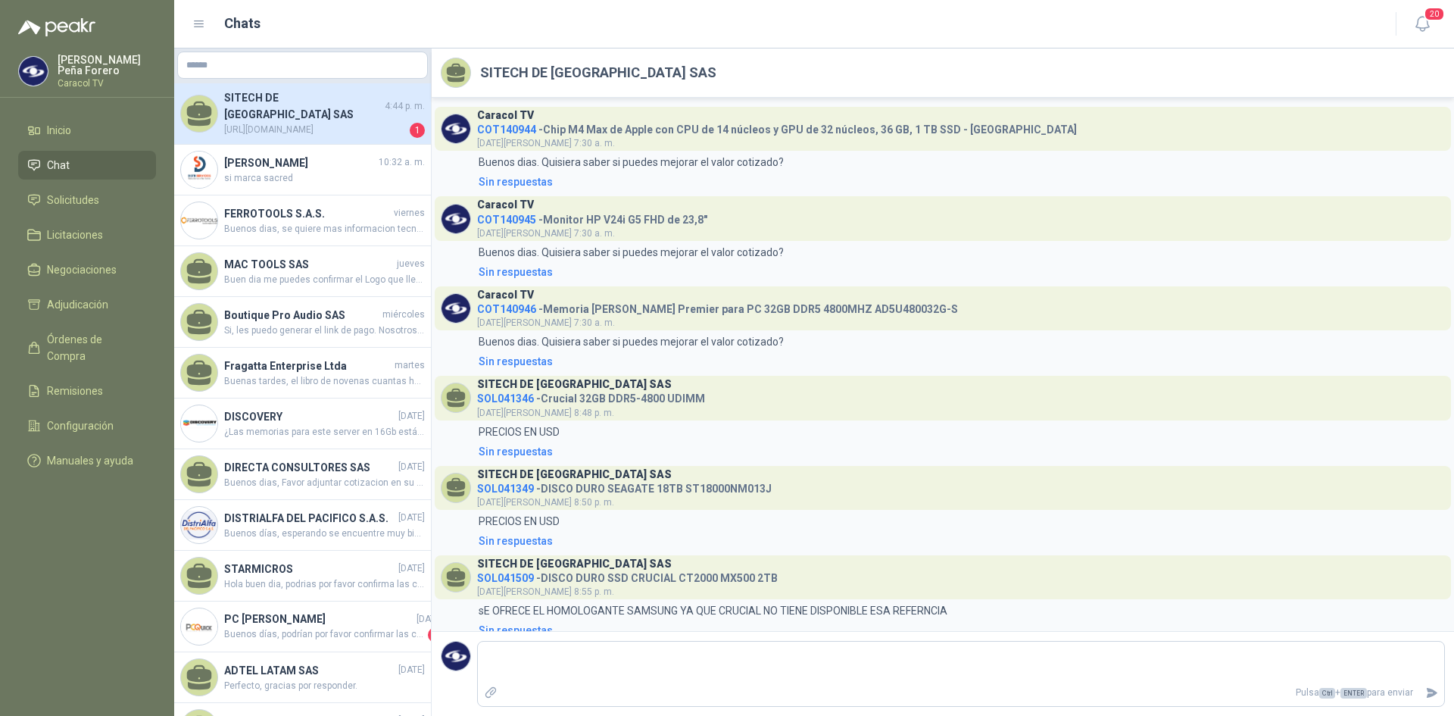
scroll to position [521, 0]
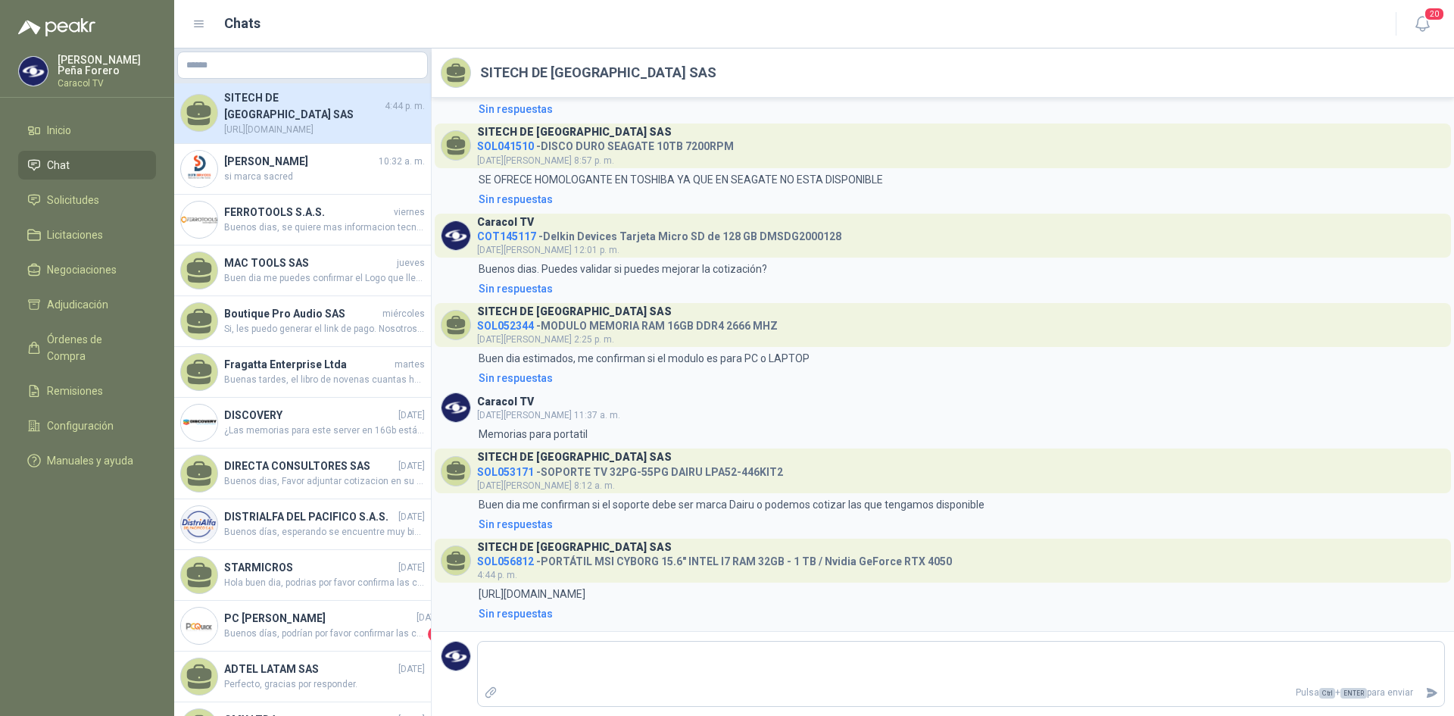
drag, startPoint x: 604, startPoint y: 595, endPoint x: 561, endPoint y: 604, distance: 44.1
click at [585, 596] on p "[URL][DOMAIN_NAME]" at bounding box center [532, 593] width 107 height 17
drag, startPoint x: 699, startPoint y: 592, endPoint x: 479, endPoint y: 592, distance: 219.7
click at [479, 592] on div "4:44 [URL][DOMAIN_NAME]" at bounding box center [943, 593] width 1004 height 17
copy p "[URL][DOMAIN_NAME]"
